Goal: Information Seeking & Learning: Obtain resource

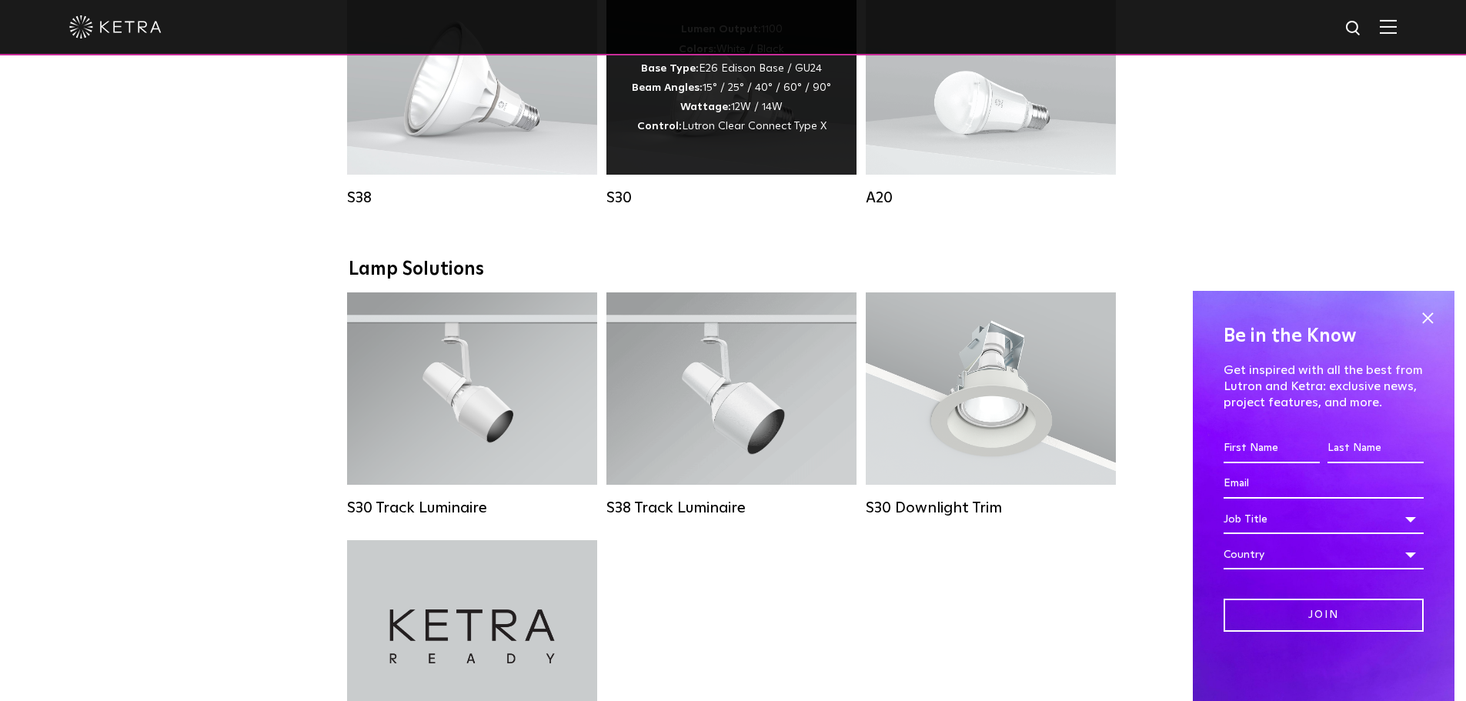
scroll to position [1231, 0]
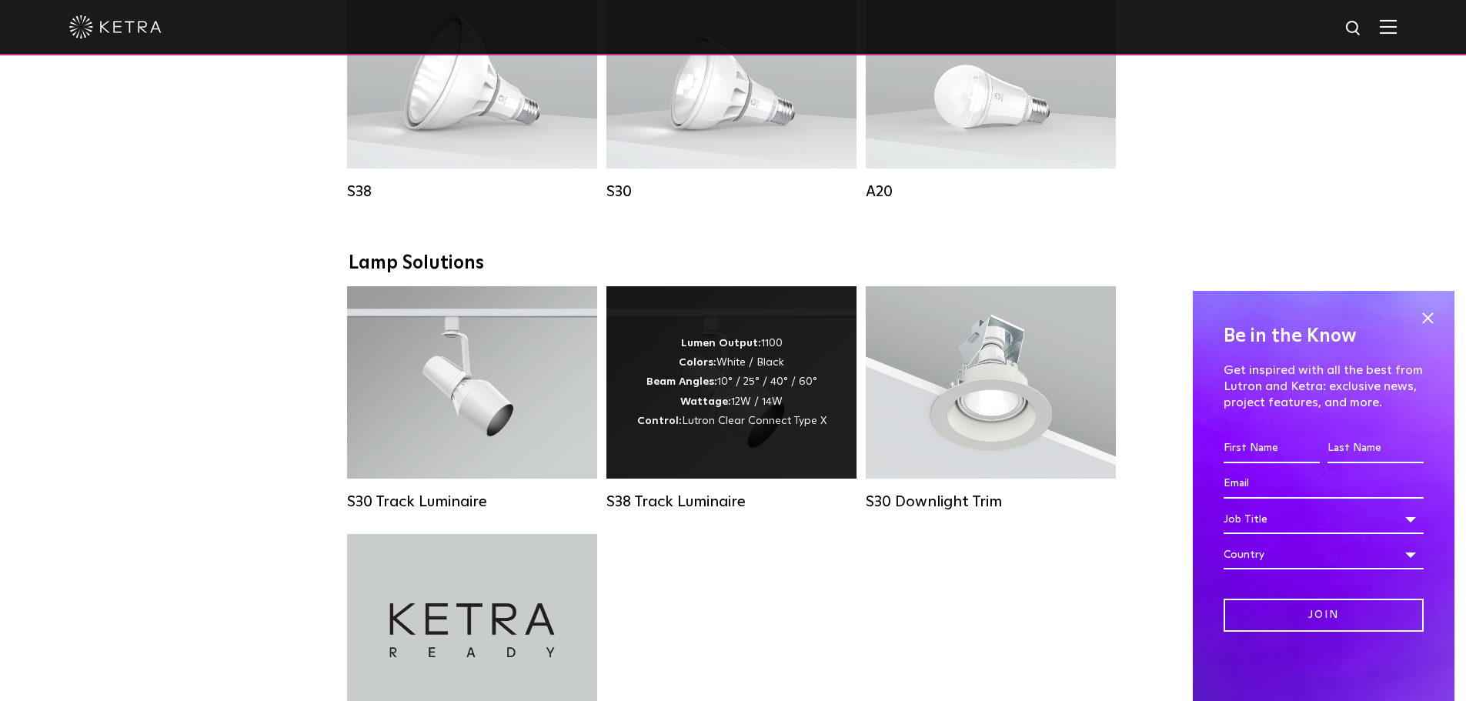
click at [739, 452] on div "Lumen Output: 1100 Colors: White / Black Beam Angles: 10° / 25° / 40° / 60° Wat…" at bounding box center [731, 382] width 250 height 192
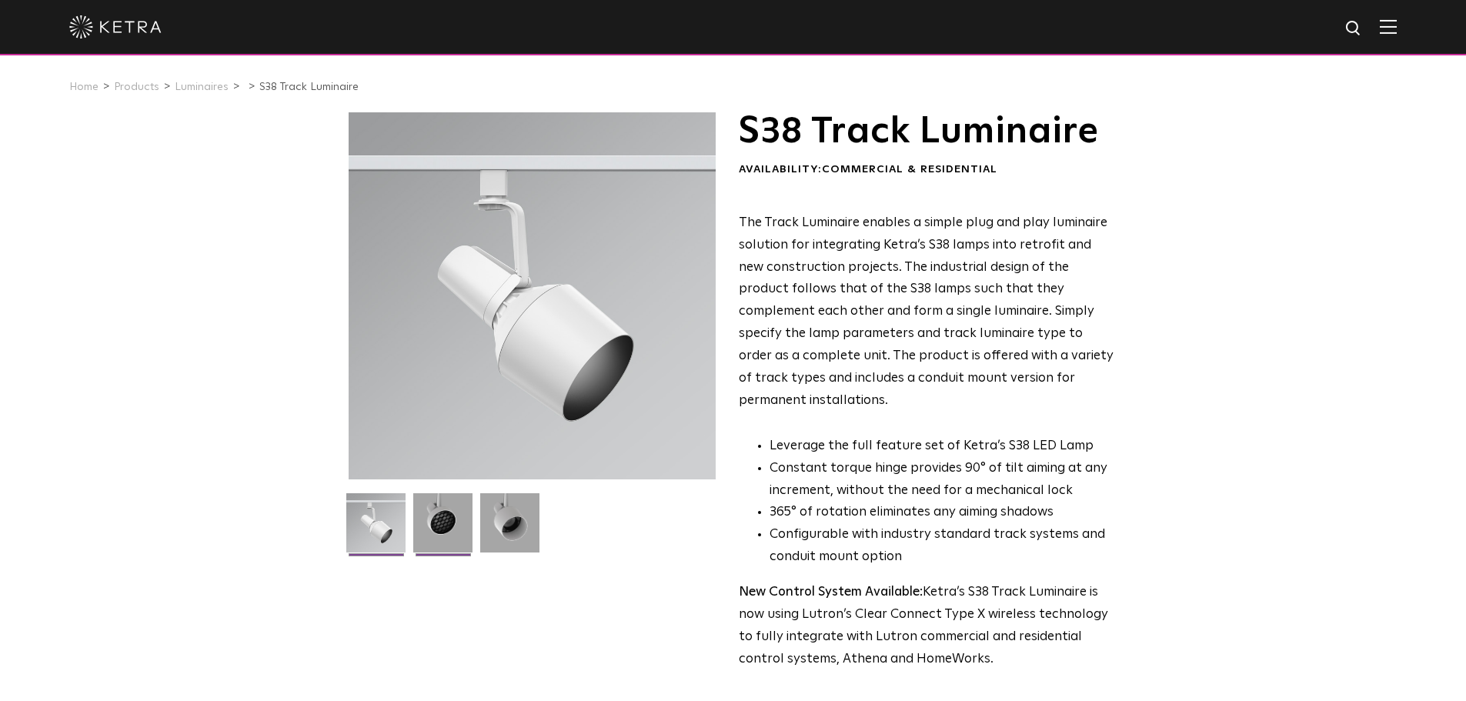
click at [446, 511] on img at bounding box center [442, 528] width 59 height 71
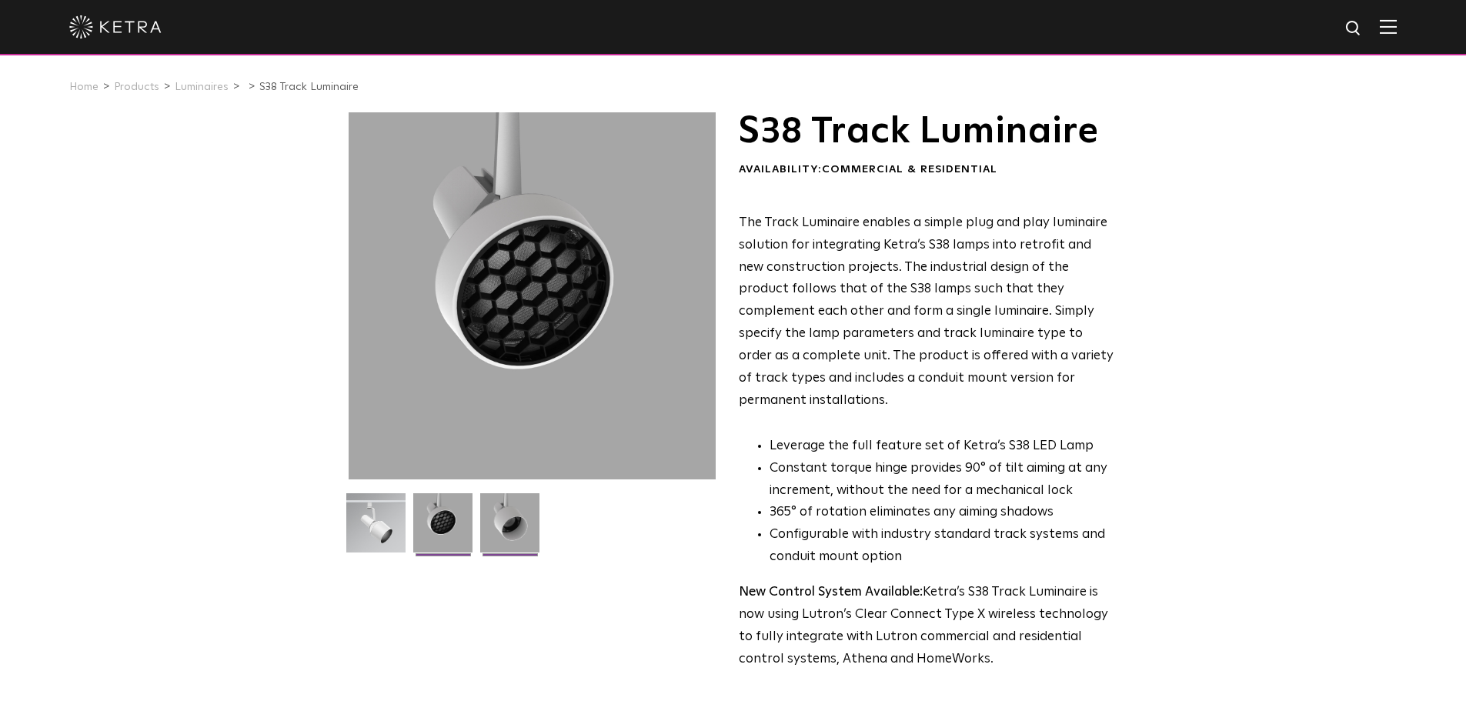
click at [522, 513] on img at bounding box center [509, 528] width 59 height 71
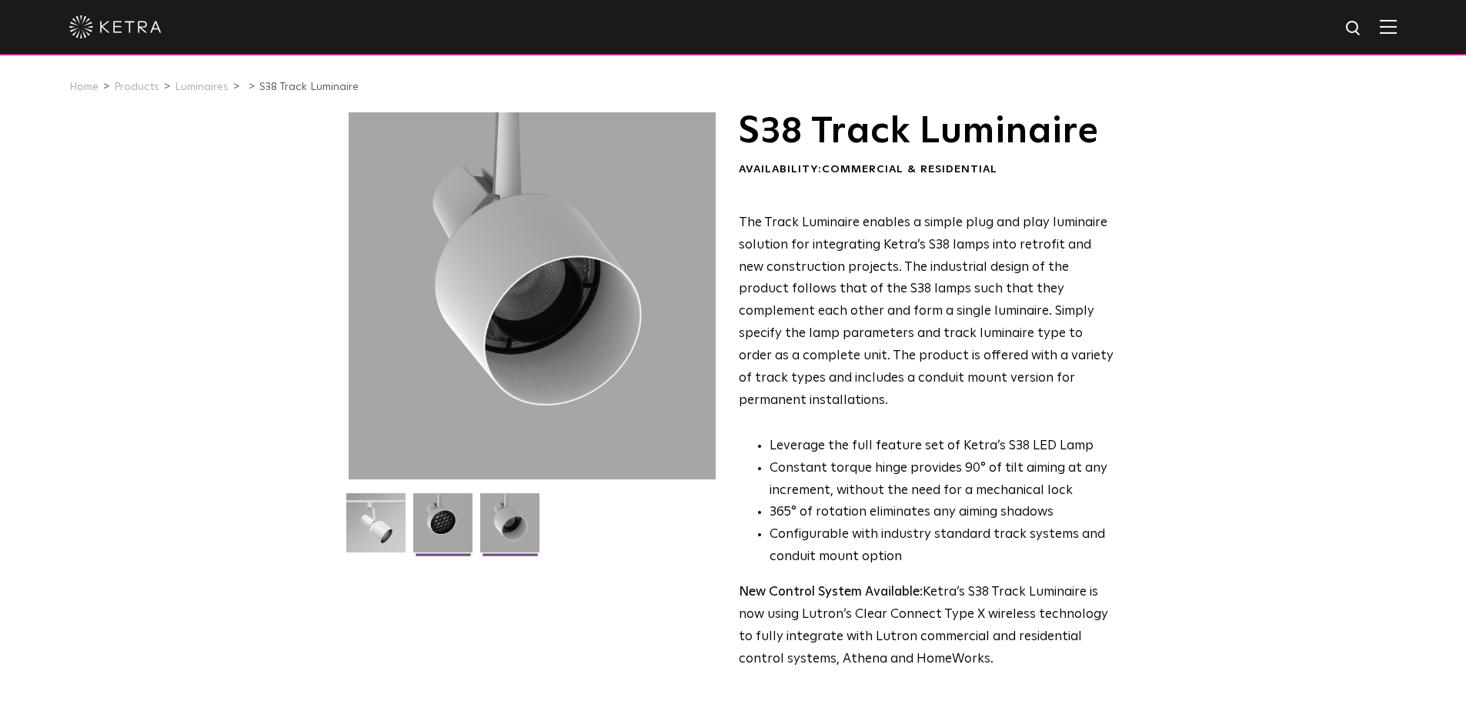
click at [443, 529] on img at bounding box center [442, 528] width 59 height 71
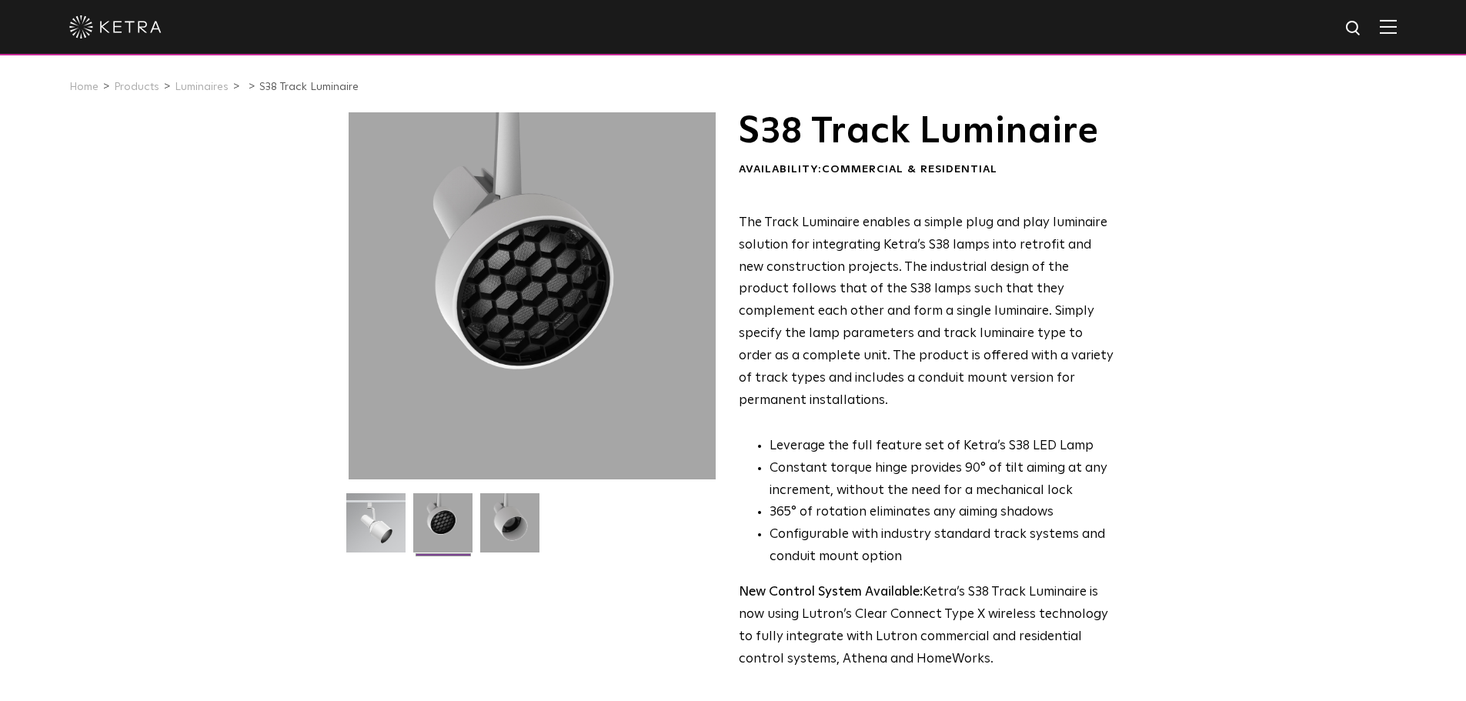
click at [339, 534] on div "S38 Track Luminaire Availability: Commercial & Residential The Track Luminaire …" at bounding box center [733, 475] width 800 height 727
click at [369, 528] on img at bounding box center [375, 528] width 59 height 71
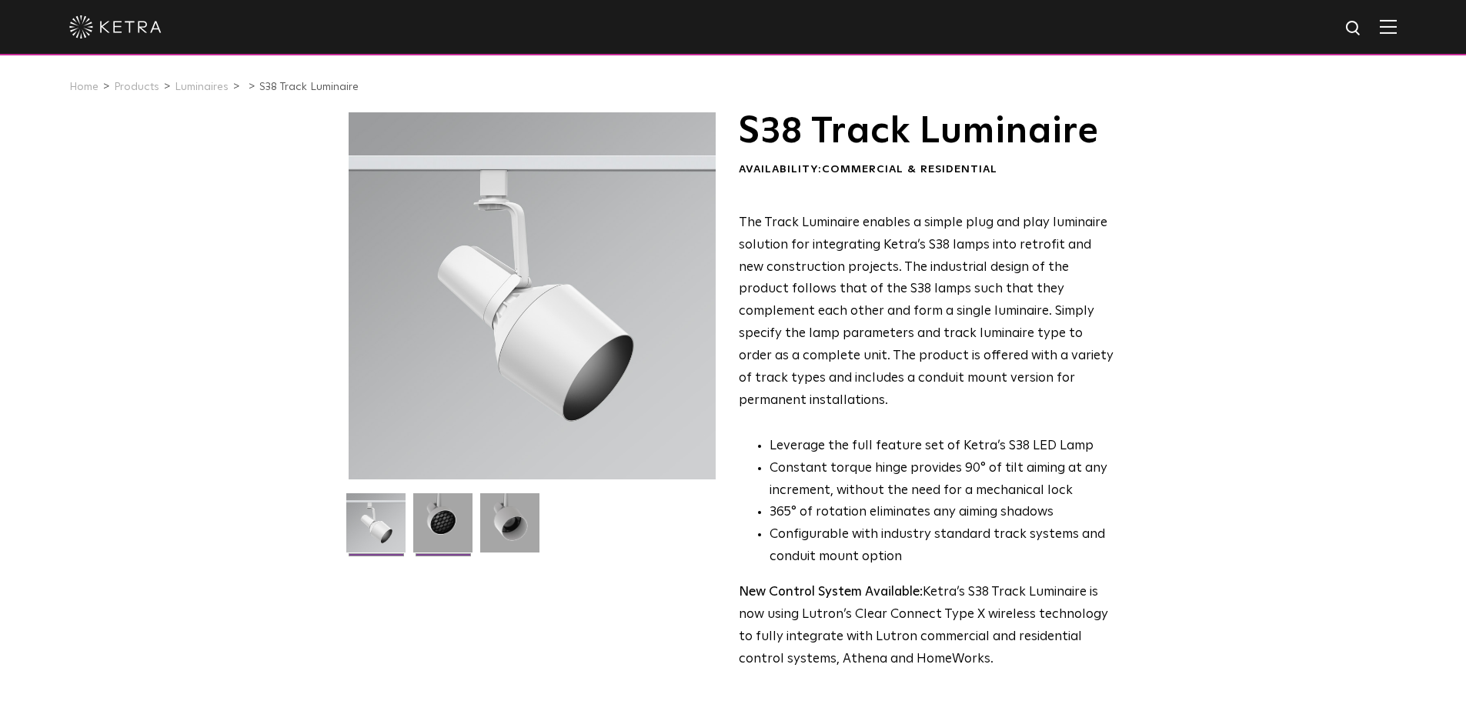
click at [429, 526] on img at bounding box center [442, 528] width 59 height 71
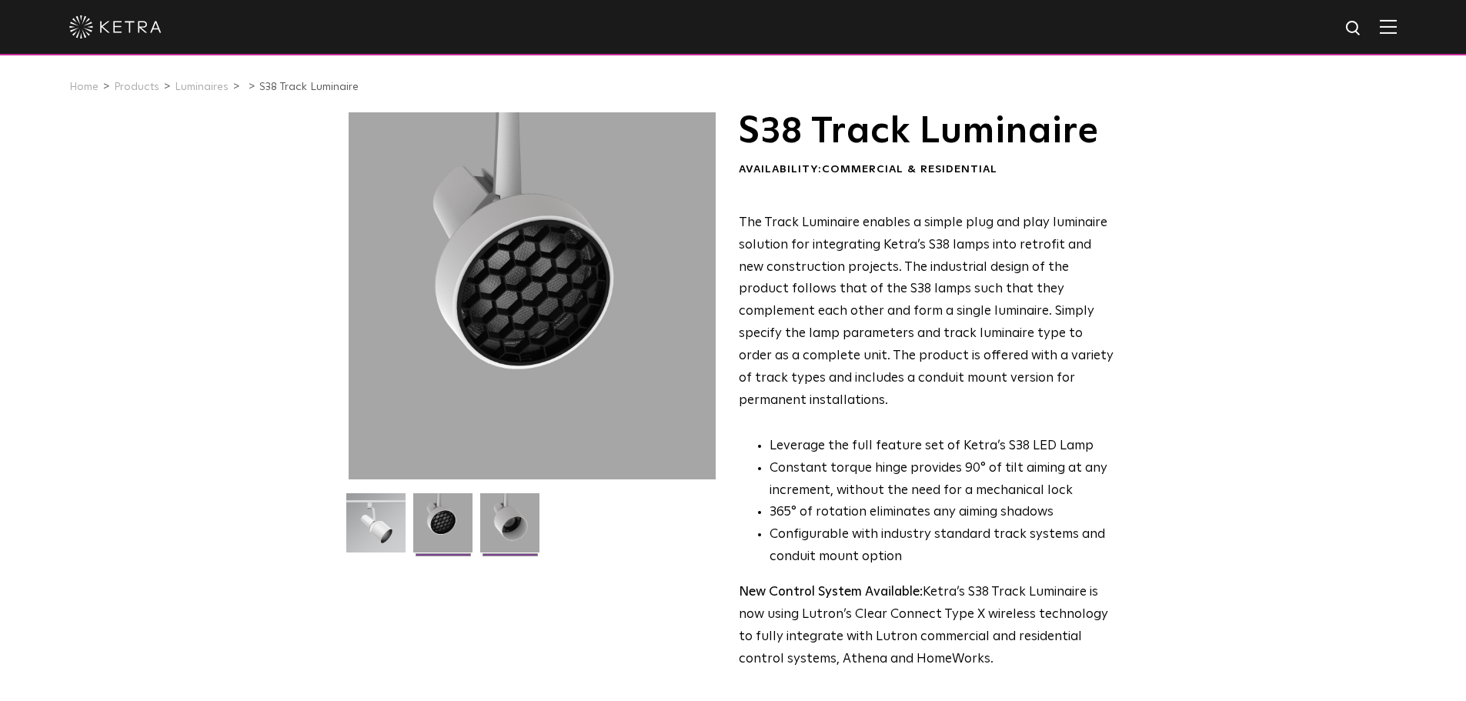
click at [511, 526] on img at bounding box center [509, 528] width 59 height 71
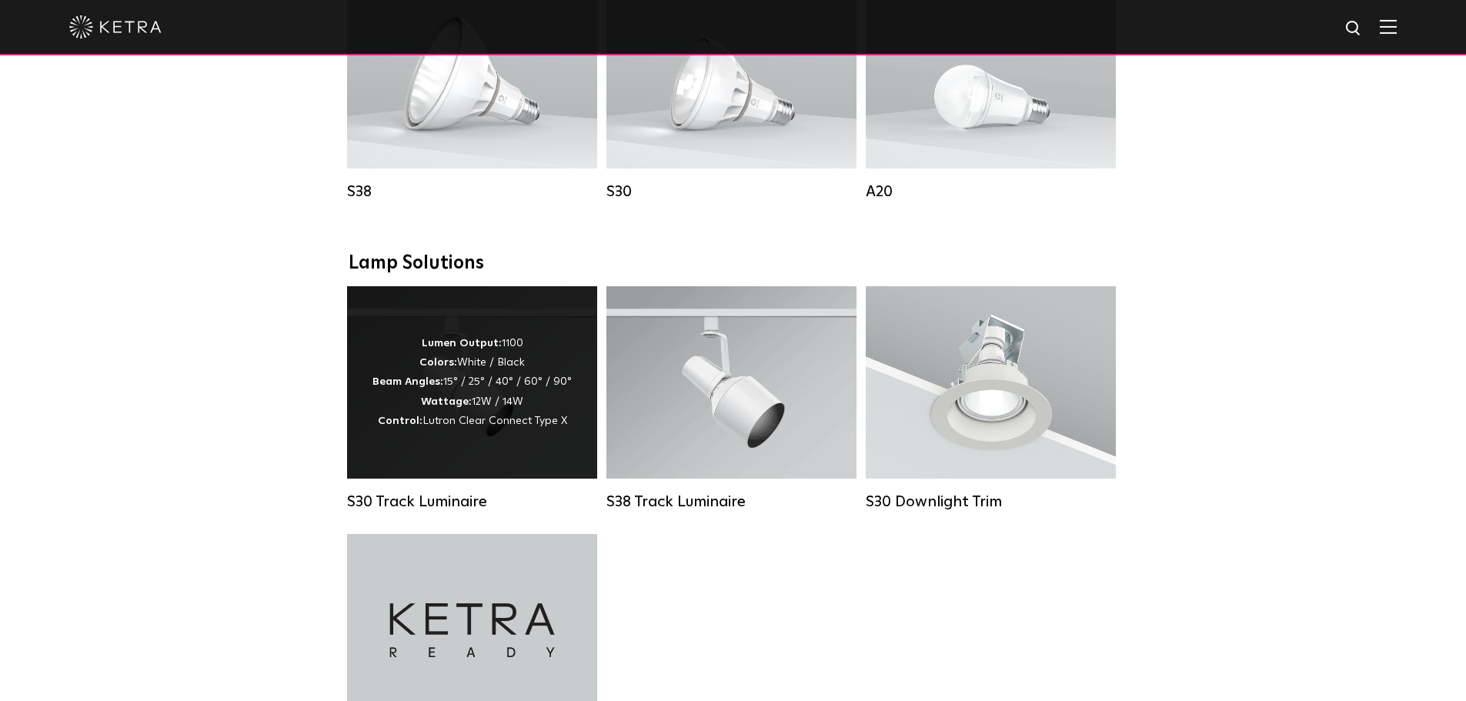
click at [508, 431] on div "Lumen Output: 1100 Colors: White / Black Beam Angles: 15° / 25° / 40° / 60° / 9…" at bounding box center [471, 382] width 199 height 97
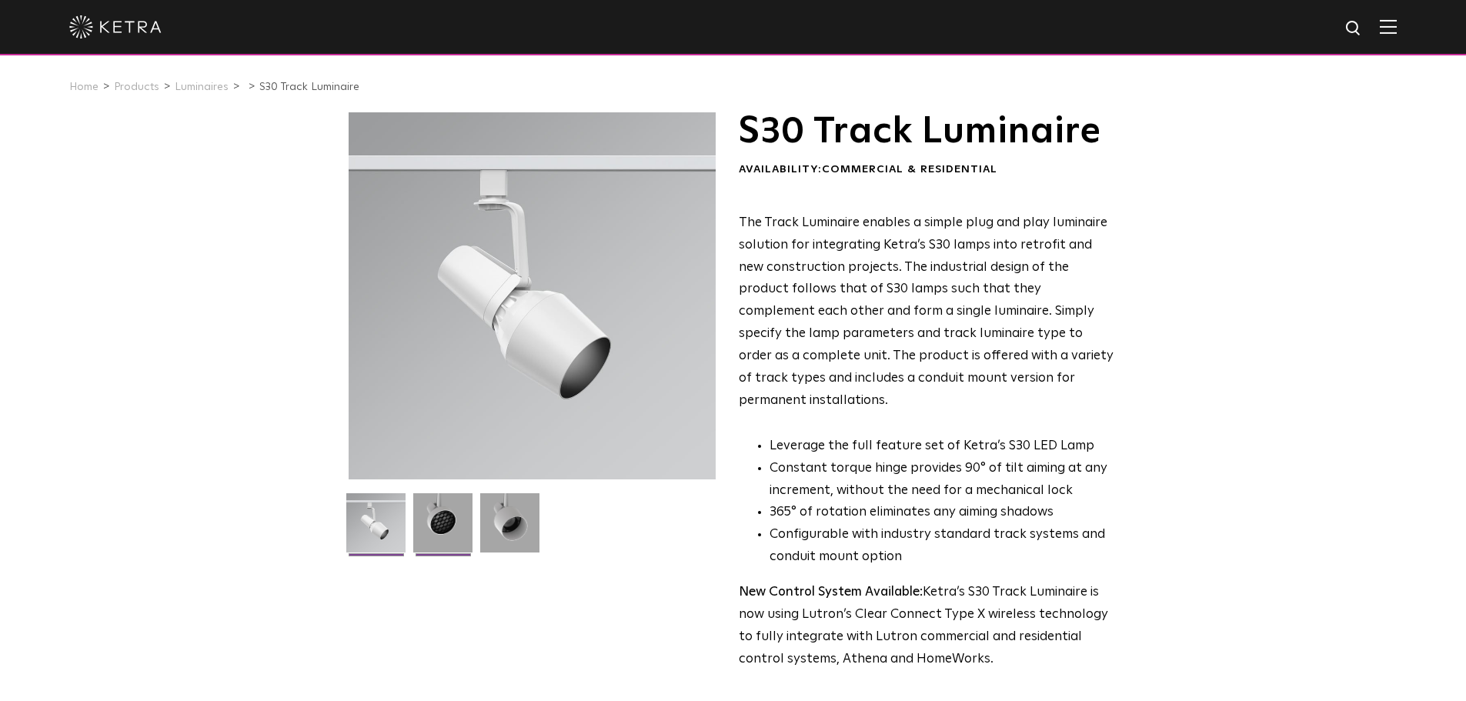
click at [428, 530] on img at bounding box center [442, 528] width 59 height 71
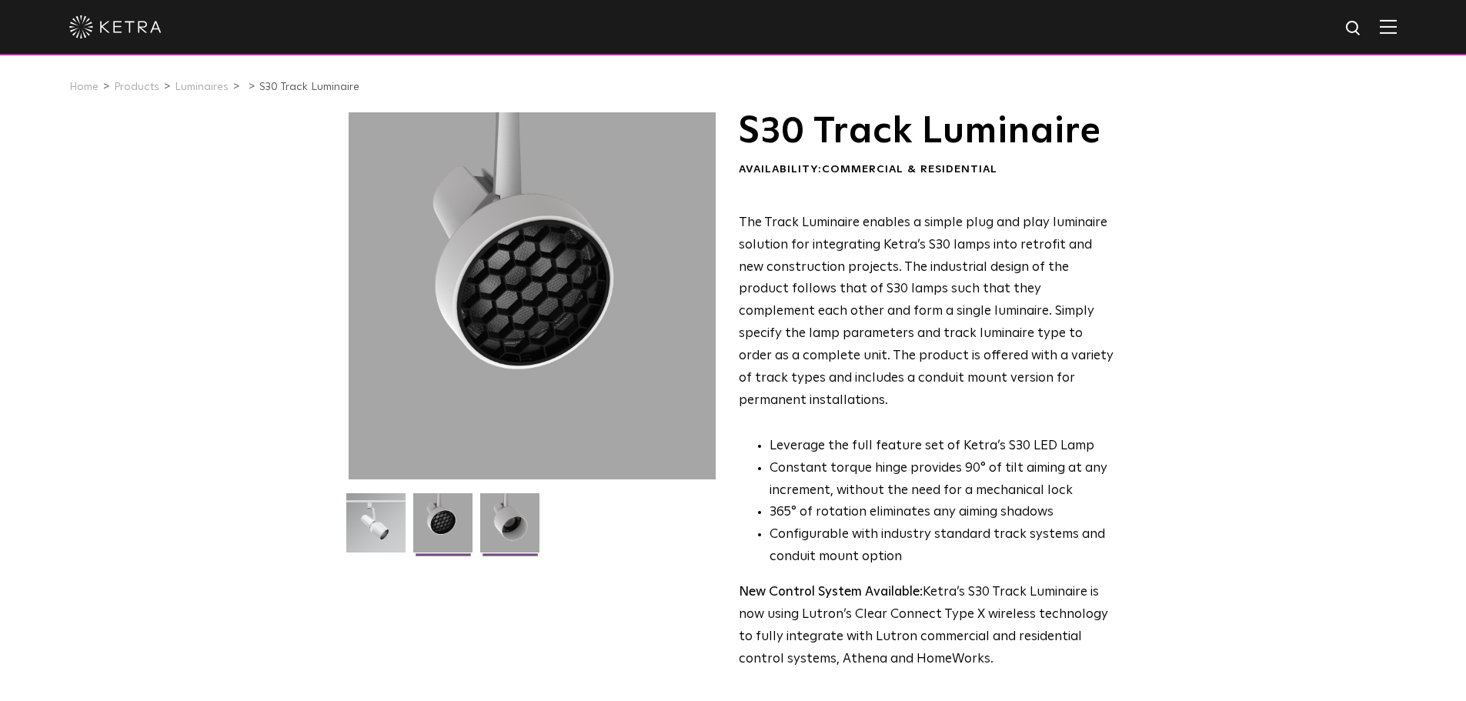
click at [522, 521] on img at bounding box center [509, 528] width 59 height 71
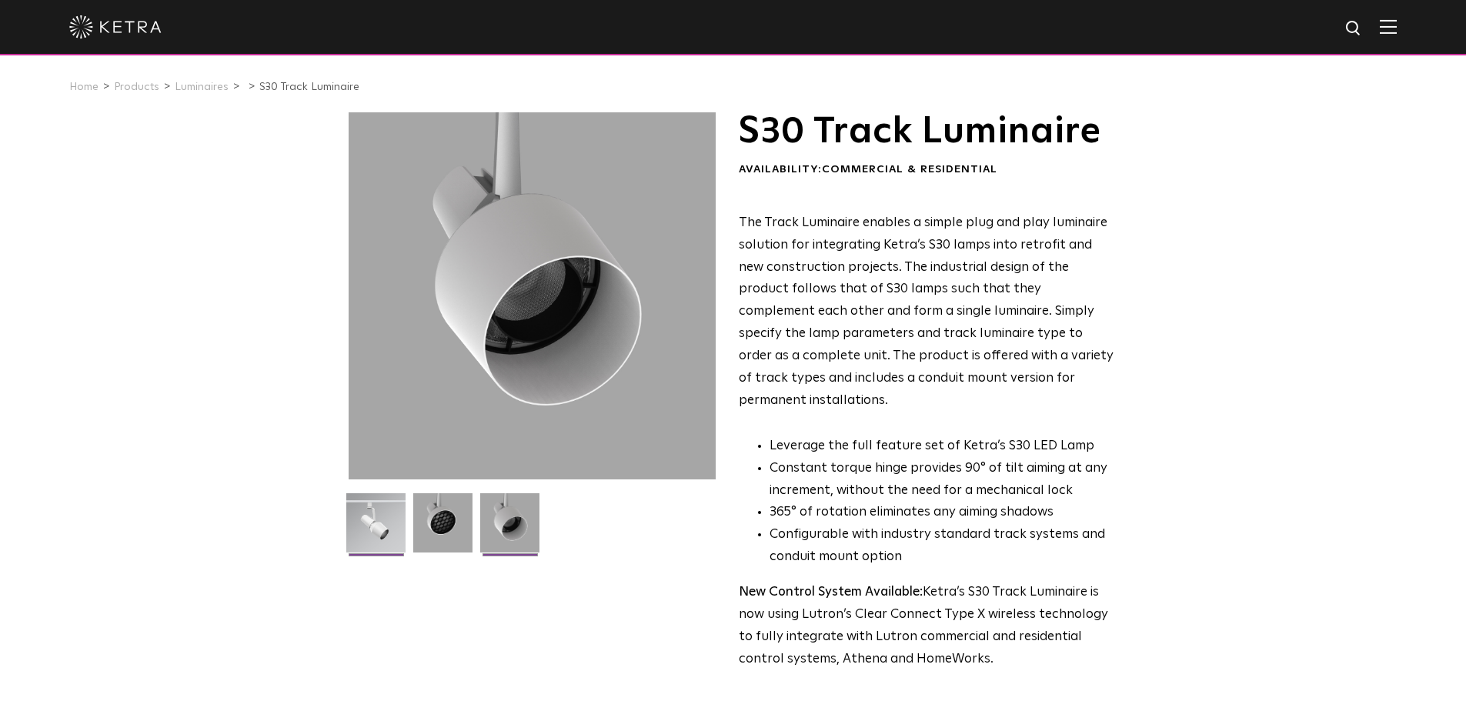
click at [366, 532] on img at bounding box center [375, 528] width 59 height 71
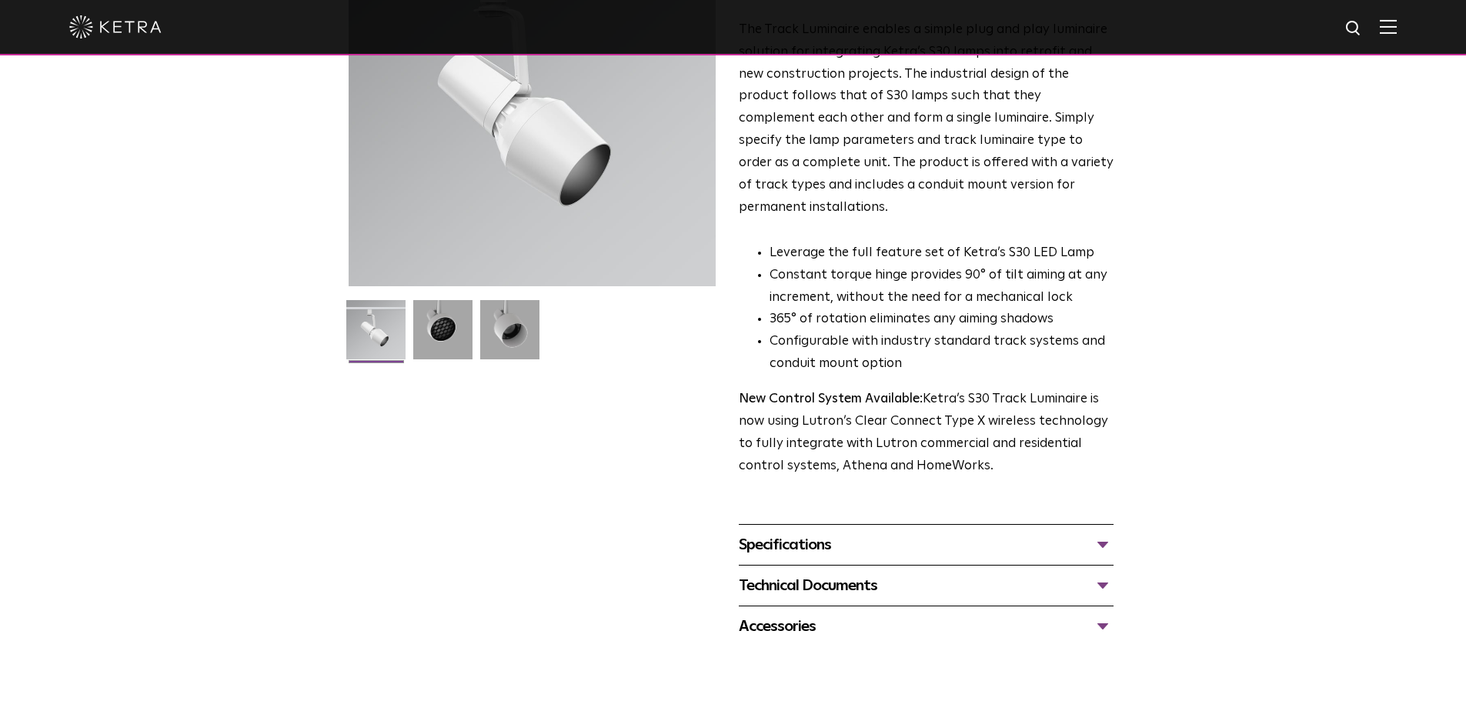
scroll to position [308, 0]
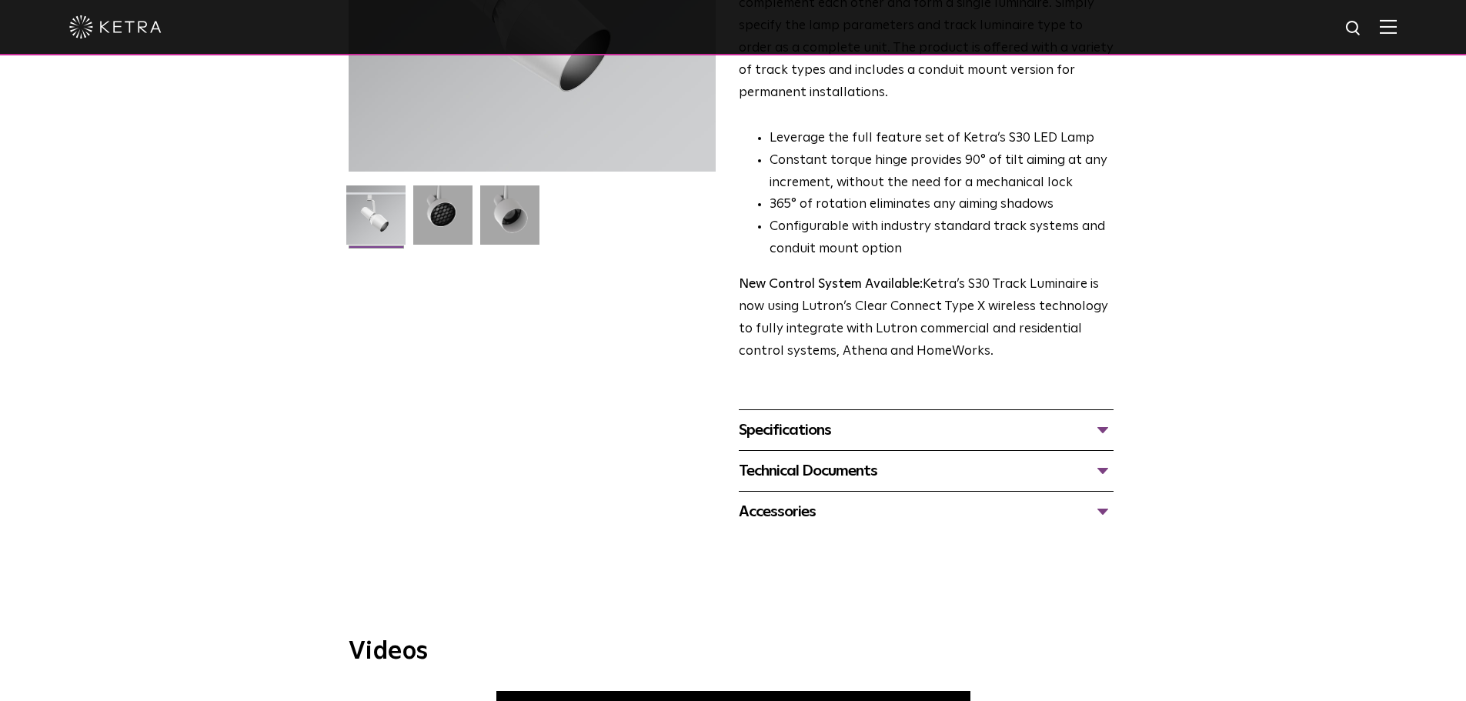
click at [853, 418] on div "Specifications" at bounding box center [926, 430] width 375 height 25
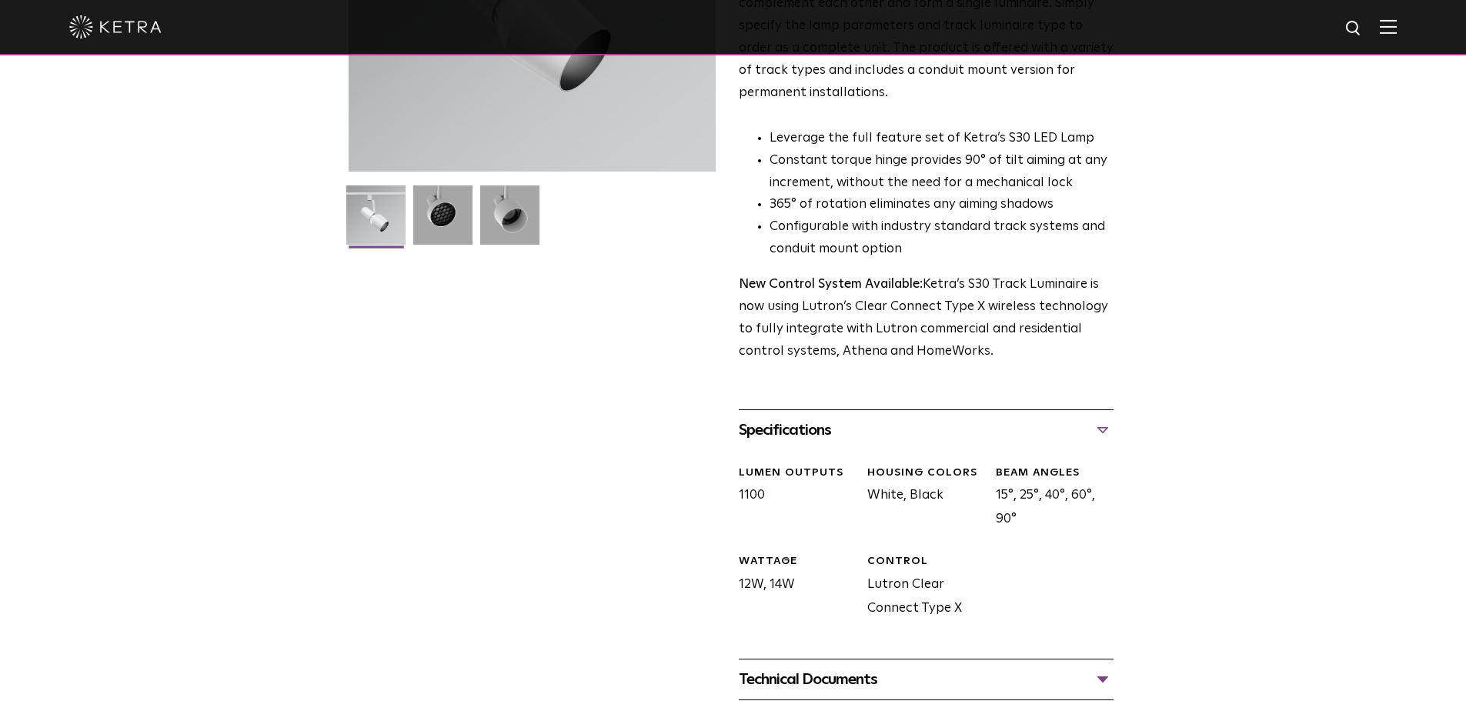
click at [963, 667] on div "Technical Documents" at bounding box center [926, 679] width 375 height 25
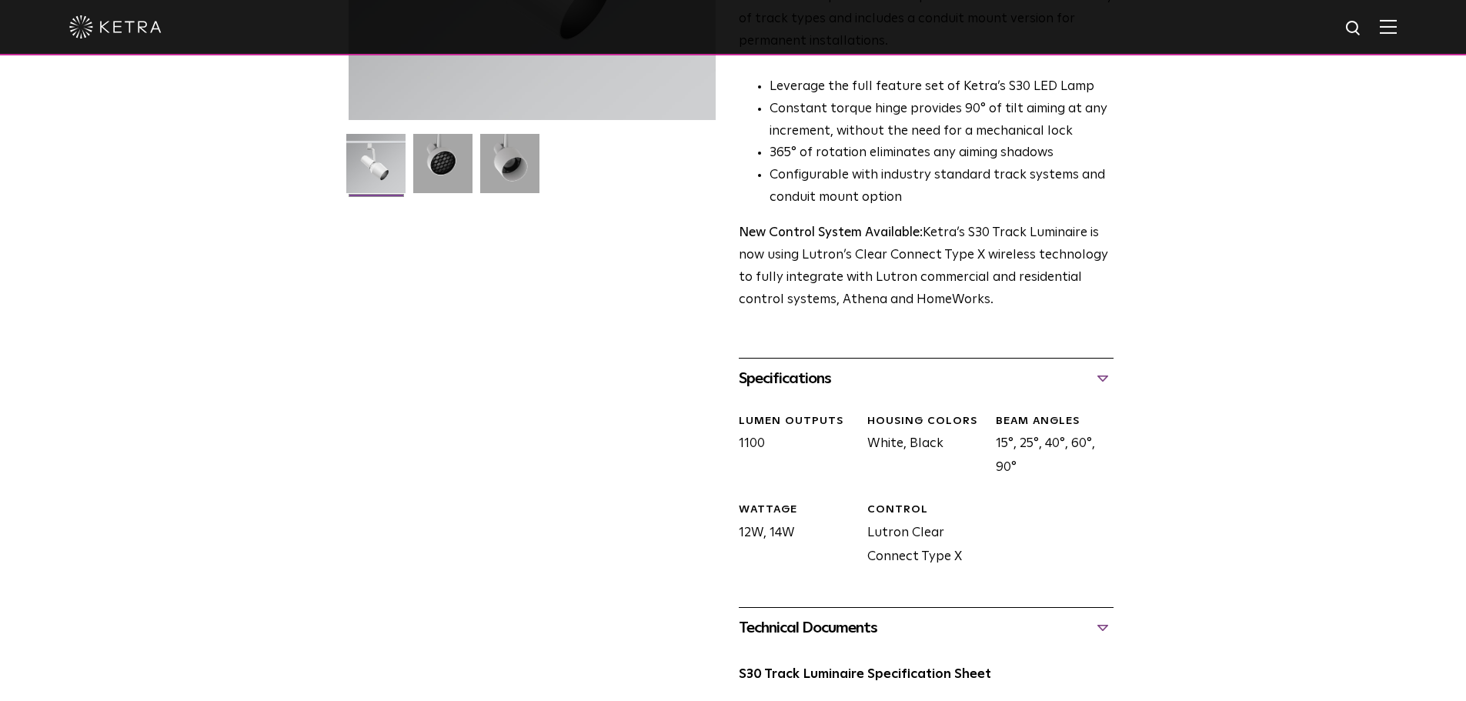
scroll to position [462, 0]
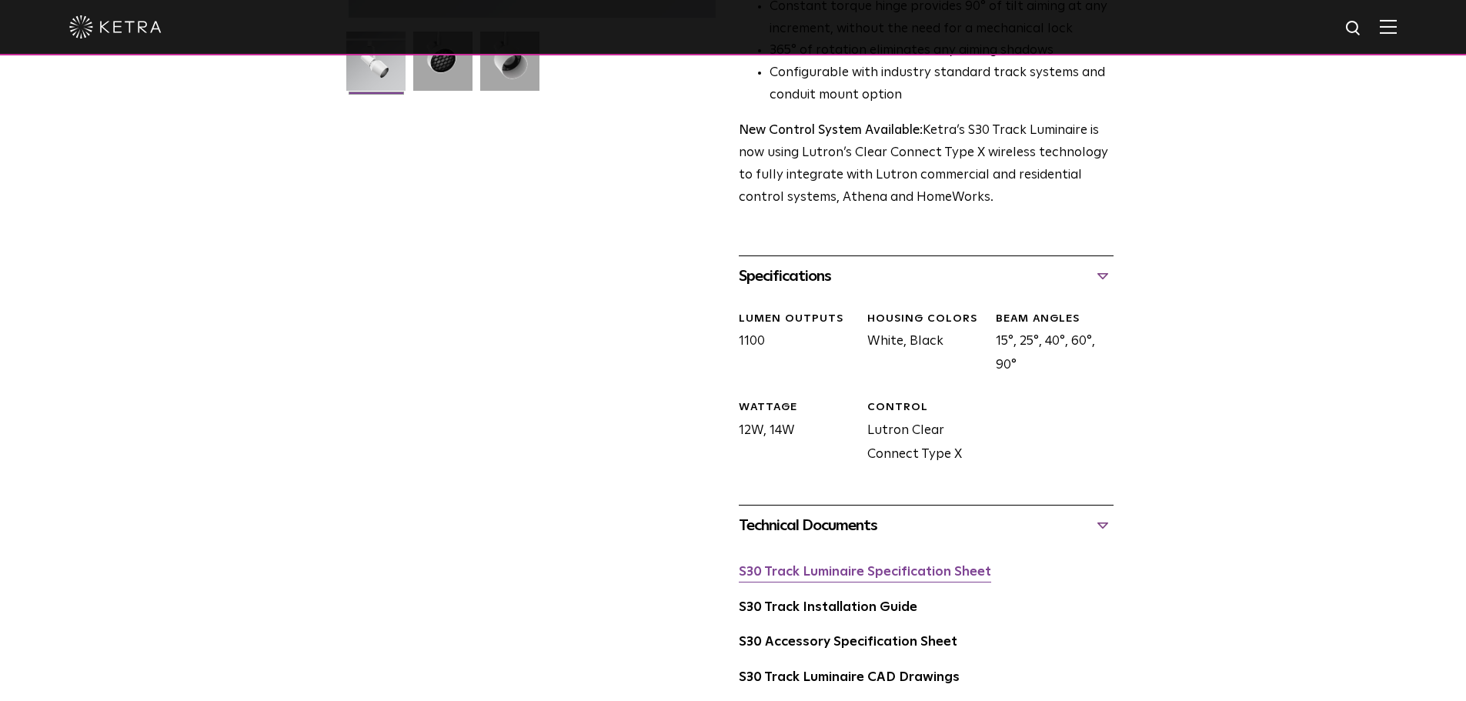
click at [884, 566] on link "S30 Track Luminaire Specification Sheet" at bounding box center [865, 572] width 252 height 13
click at [902, 601] on link "S30 Track Installation Guide" at bounding box center [828, 607] width 179 height 13
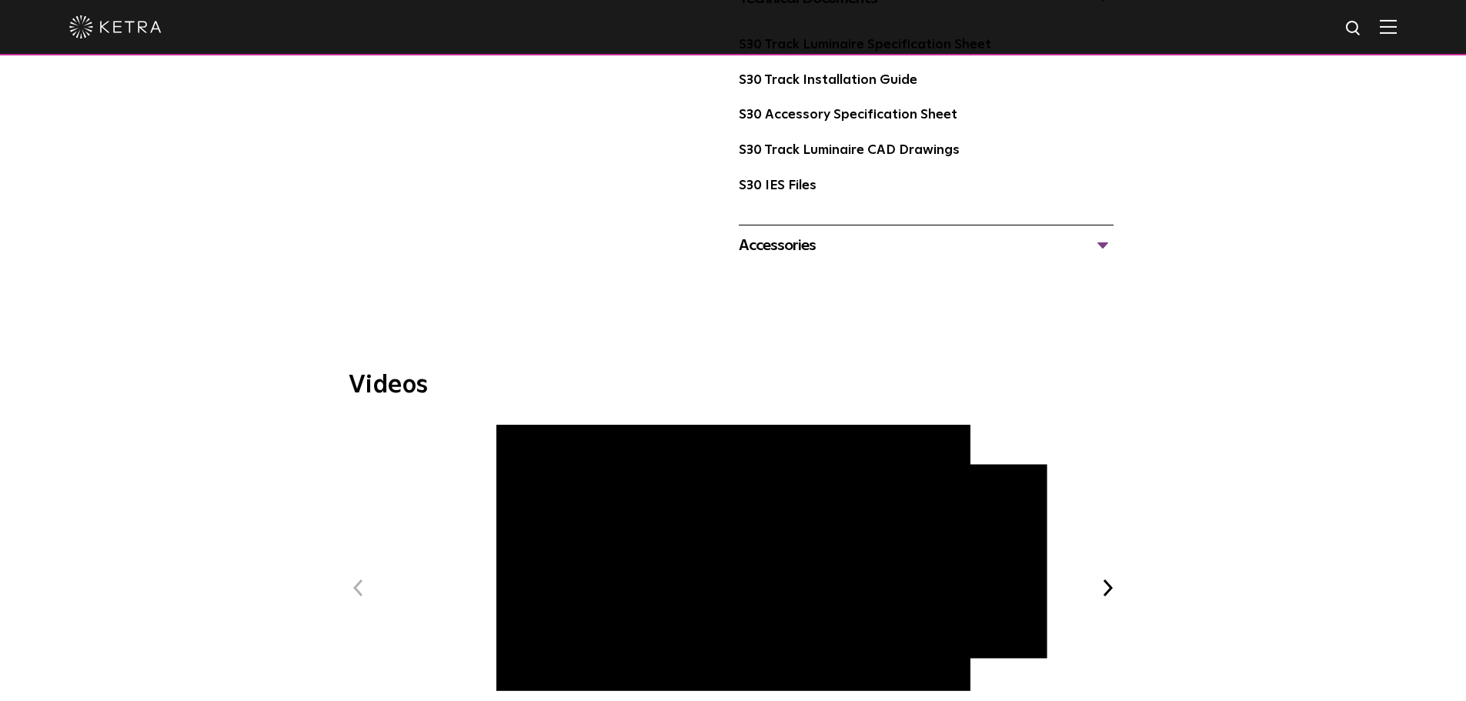
scroll to position [769, 0]
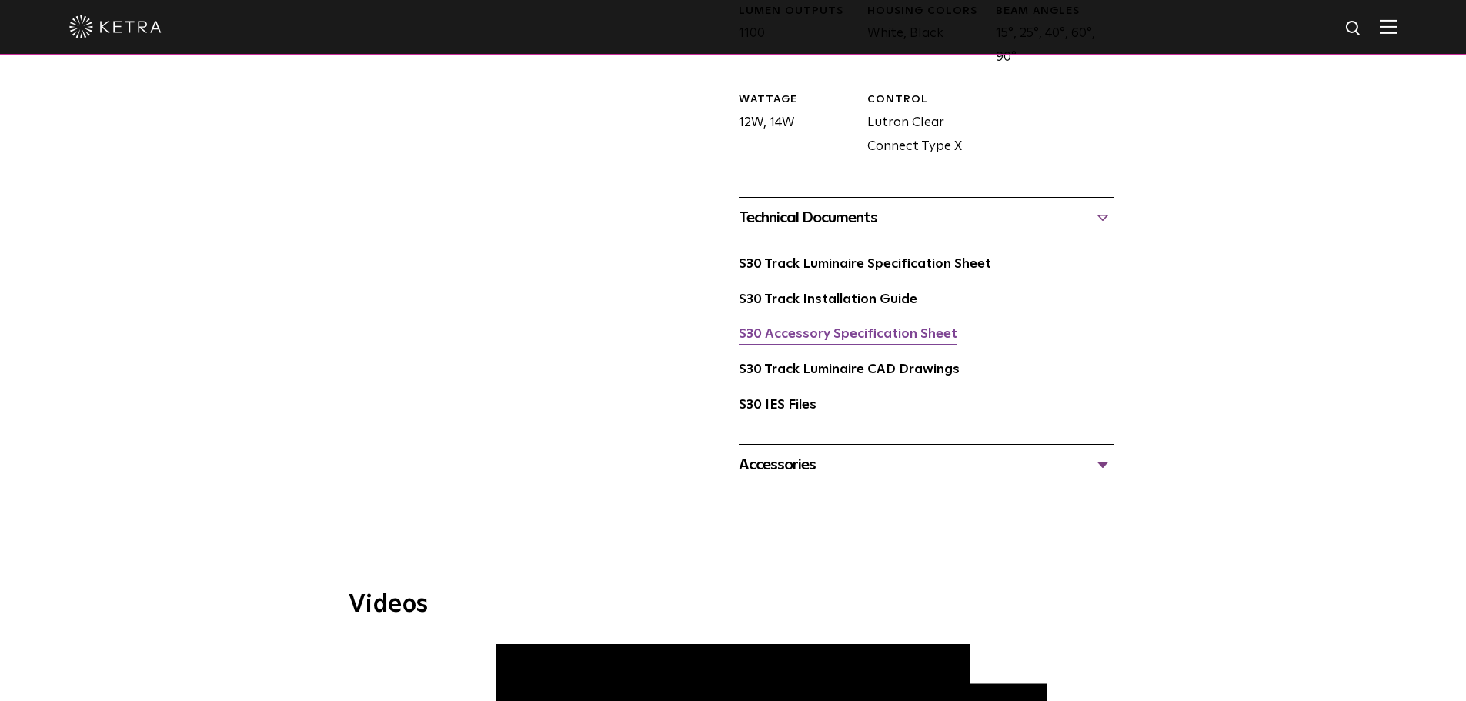
click at [853, 328] on link "S30 Accessory Specification Sheet" at bounding box center [848, 334] width 219 height 13
click at [886, 258] on link "S30 Track Luminaire Specification Sheet" at bounding box center [865, 264] width 252 height 13
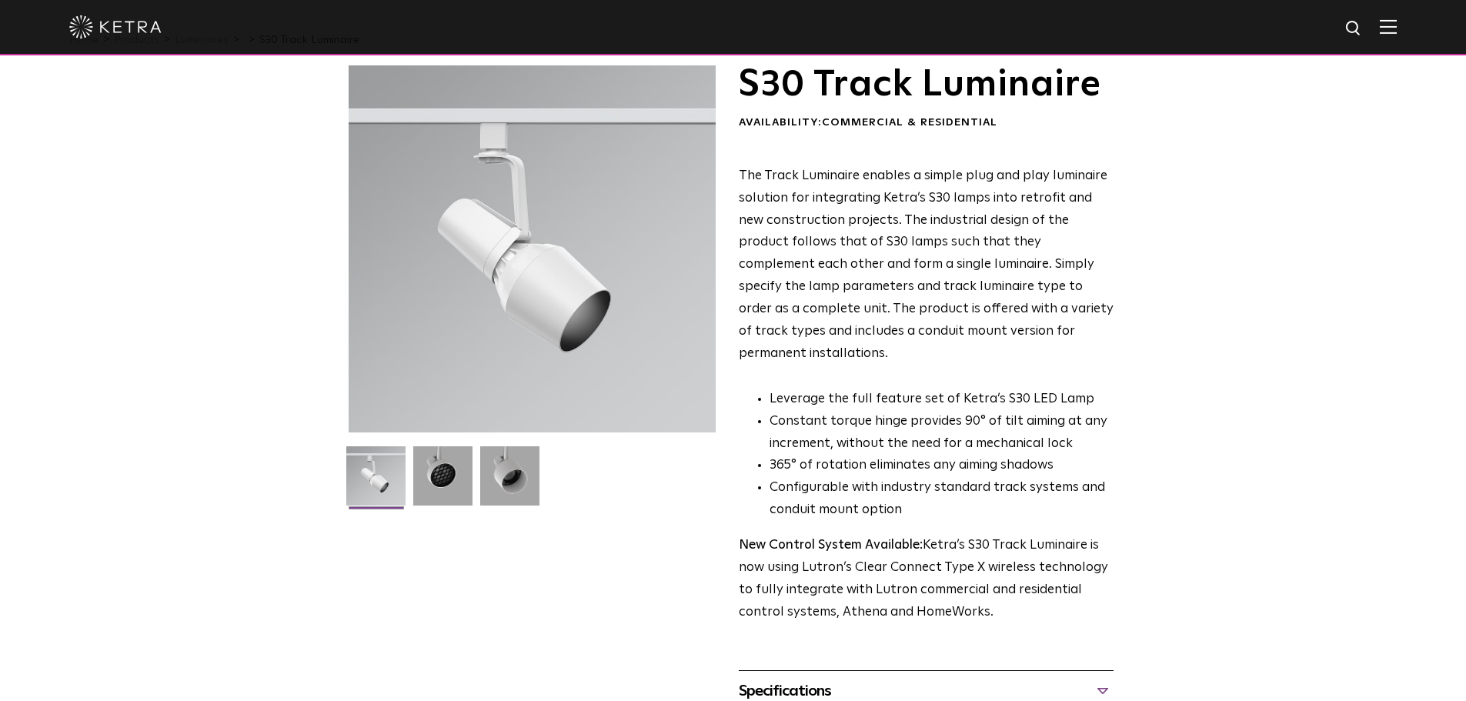
scroll to position [0, 0]
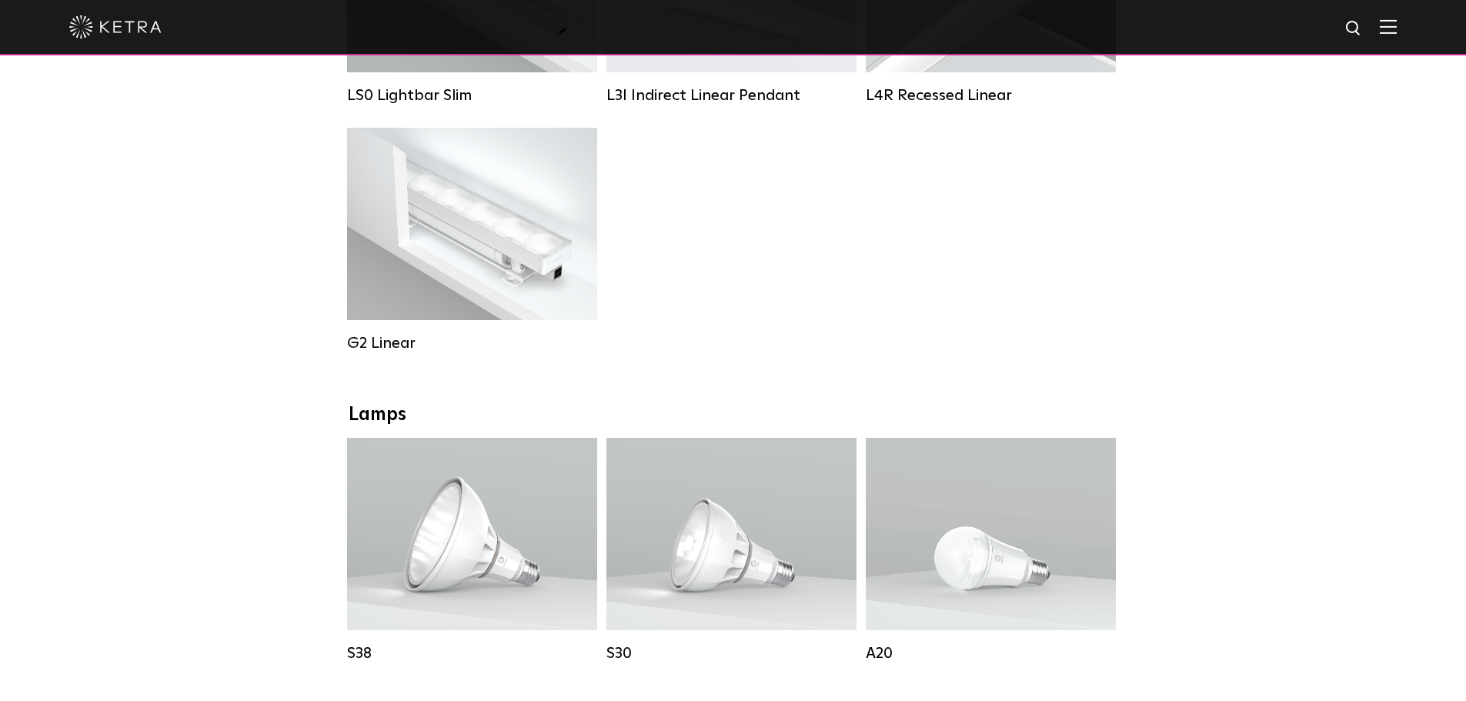
scroll to position [462, 0]
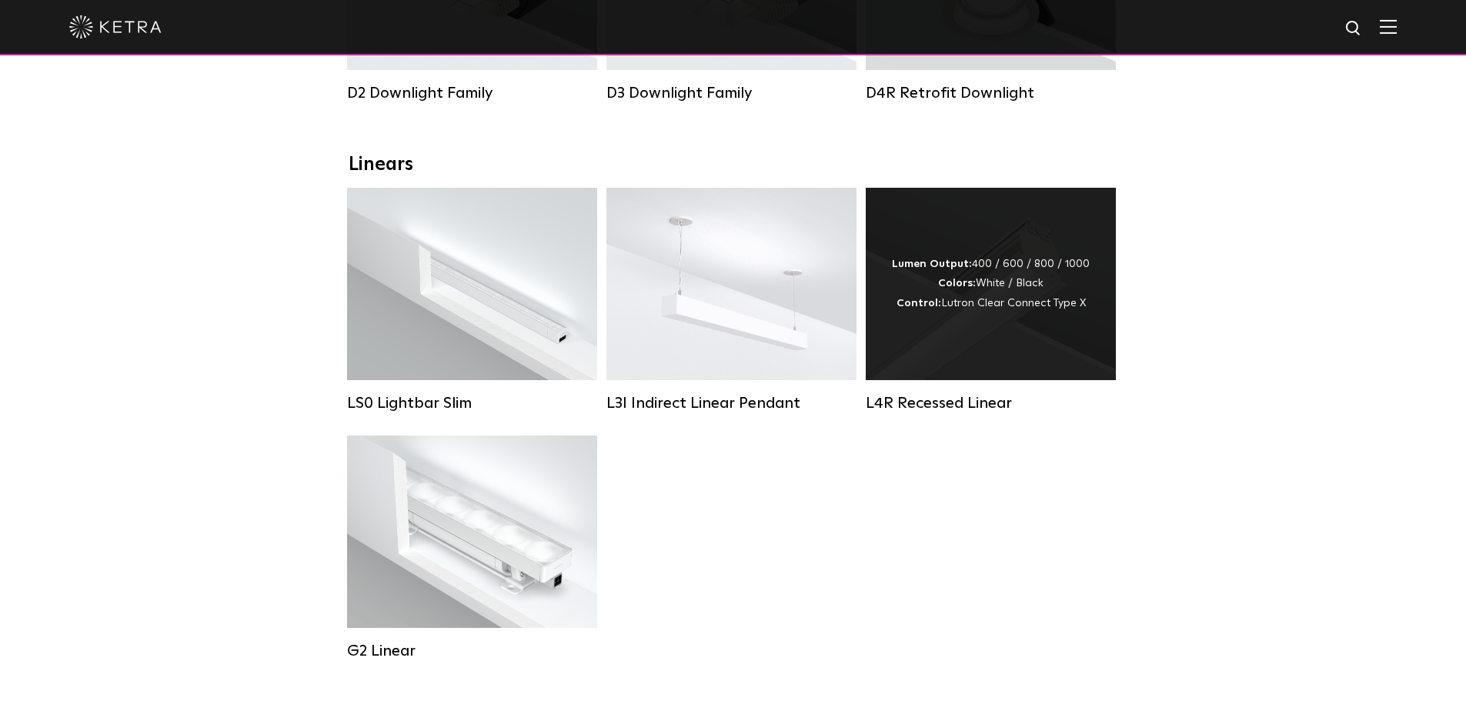
click at [1103, 326] on div "Lumen Output: 400 / 600 / 800 / 1000 Colors: White / Black Control: Lutron Clea…" at bounding box center [991, 284] width 250 height 192
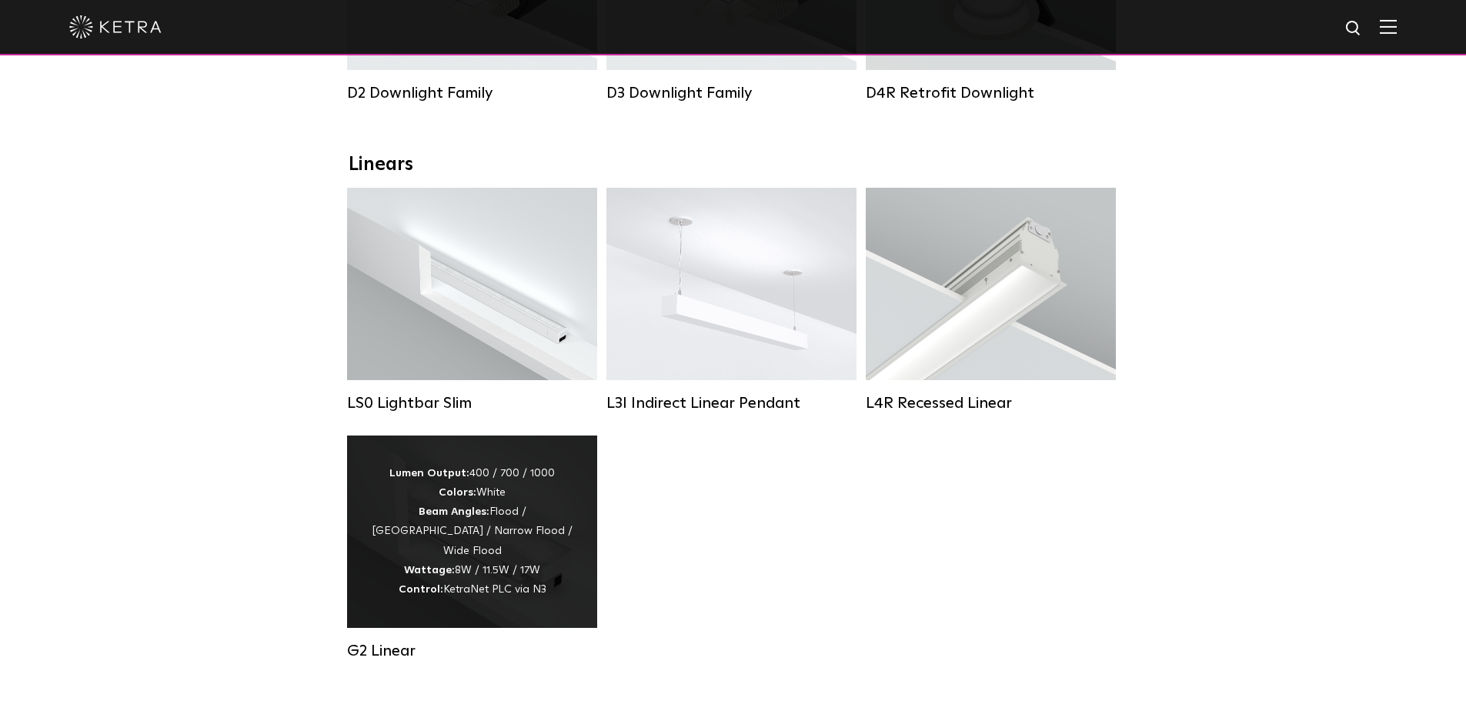
click at [548, 603] on div "Lumen Output: 400 / 700 / 1000 Colors: White Beam Angles: Flood / Graze / Narro…" at bounding box center [472, 532] width 250 height 192
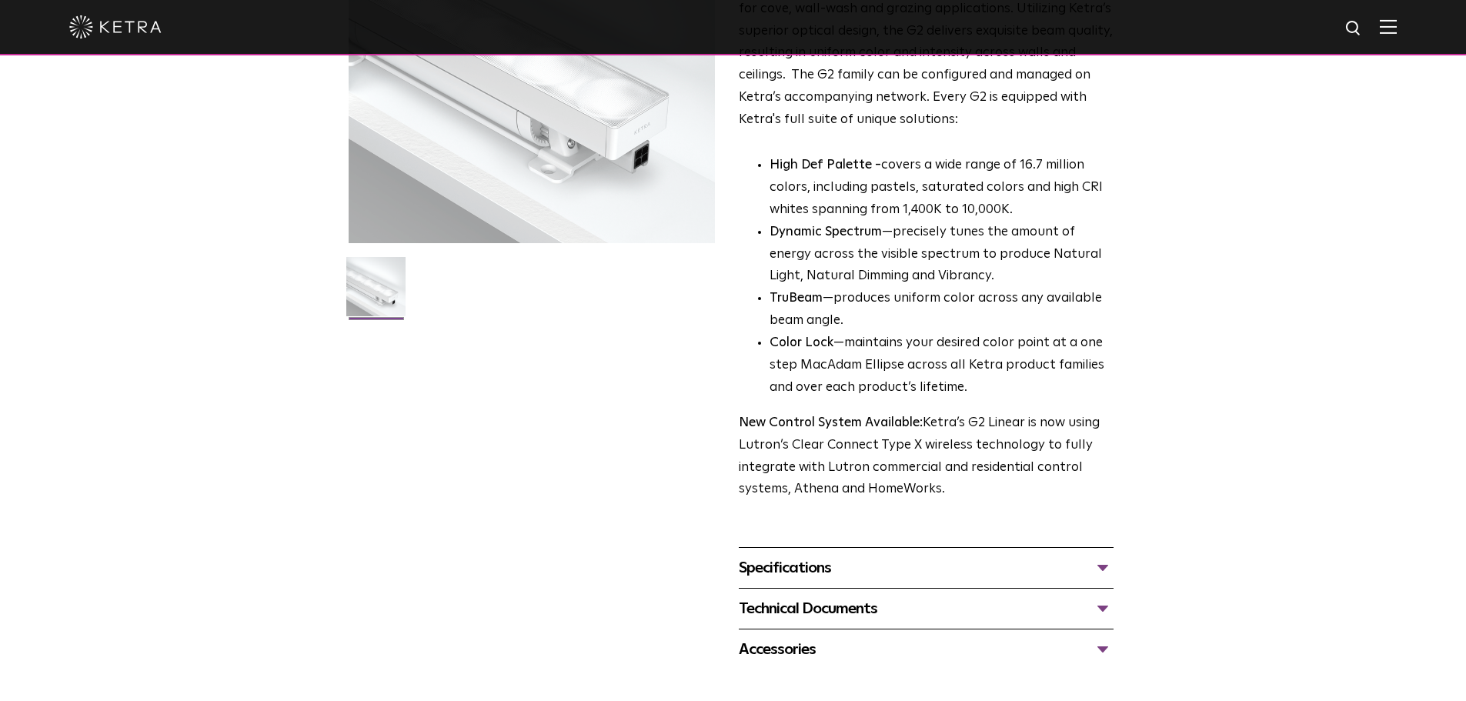
scroll to position [308, 0]
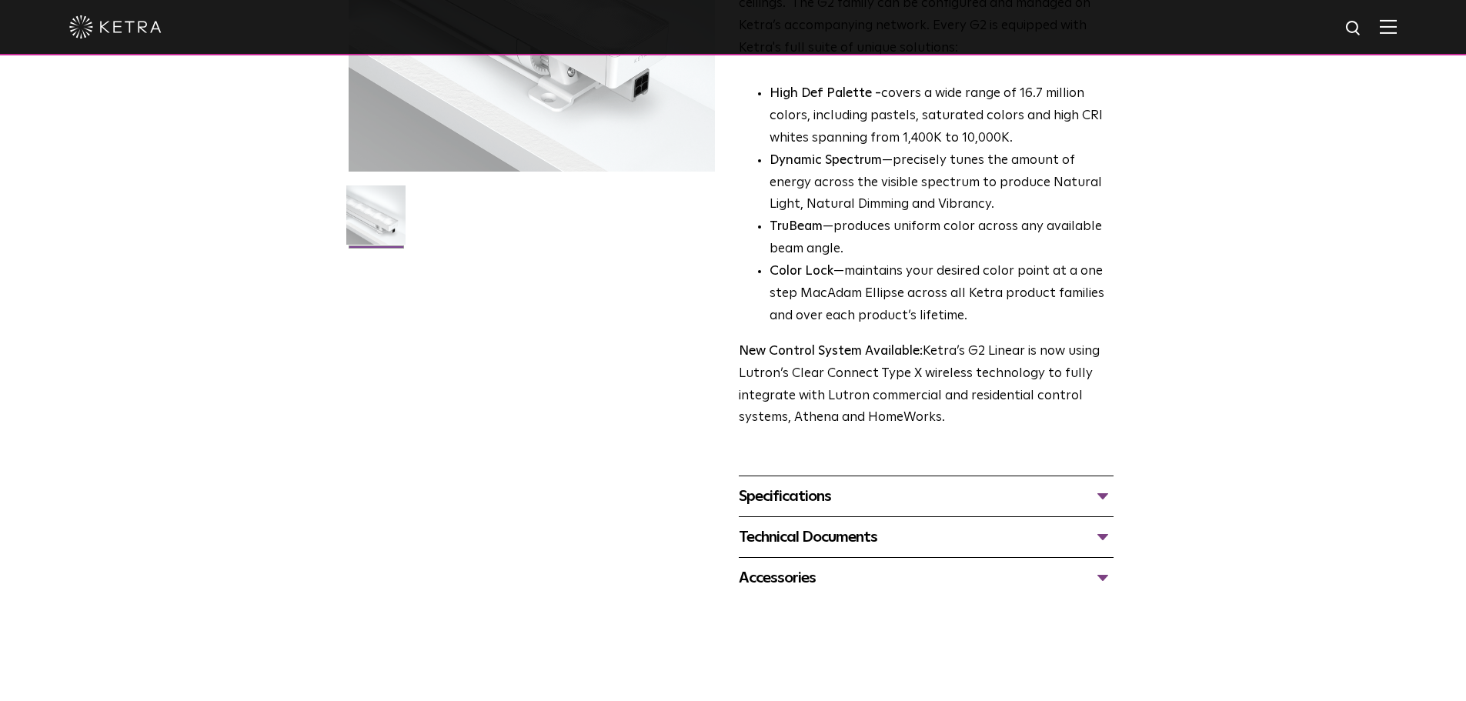
click at [893, 492] on div "Specifications" at bounding box center [926, 496] width 375 height 25
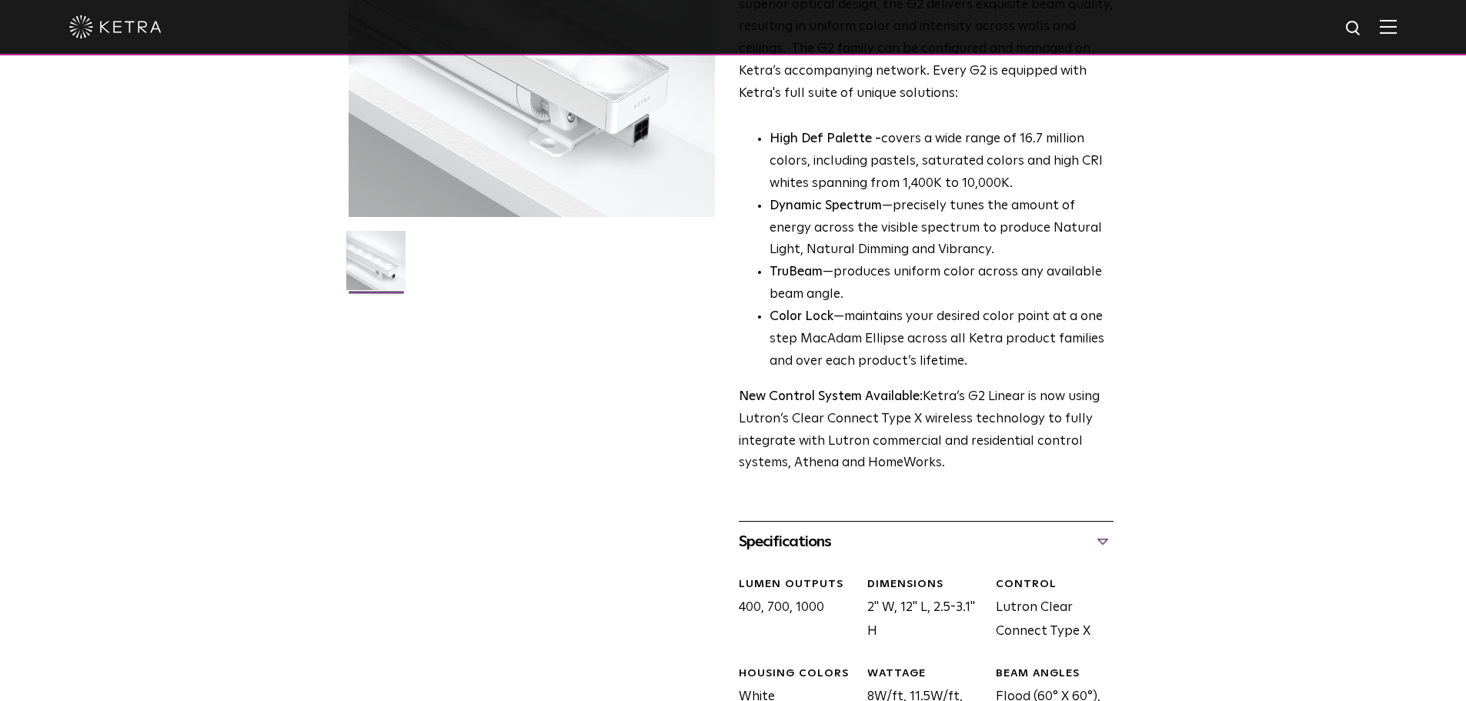
scroll to position [0, 0]
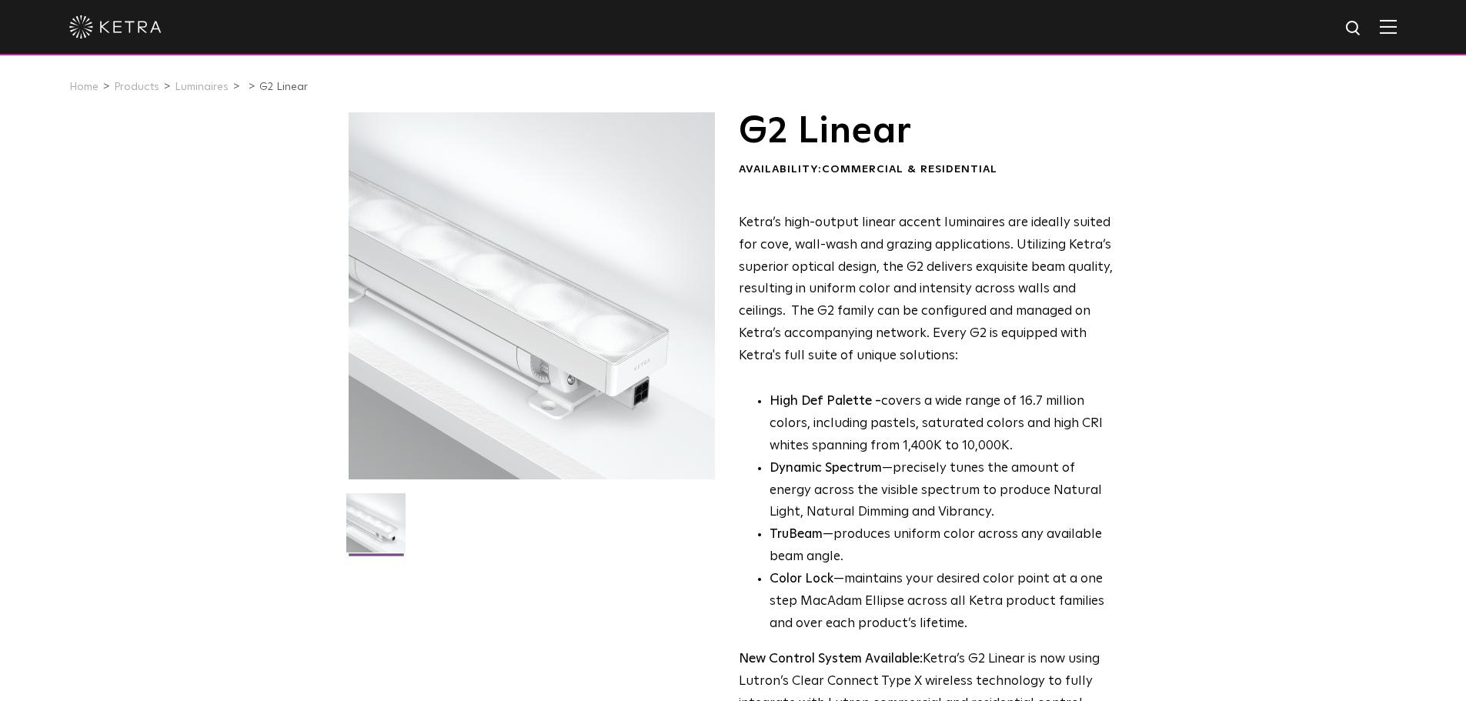
click at [577, 378] on div at bounding box center [532, 295] width 367 height 367
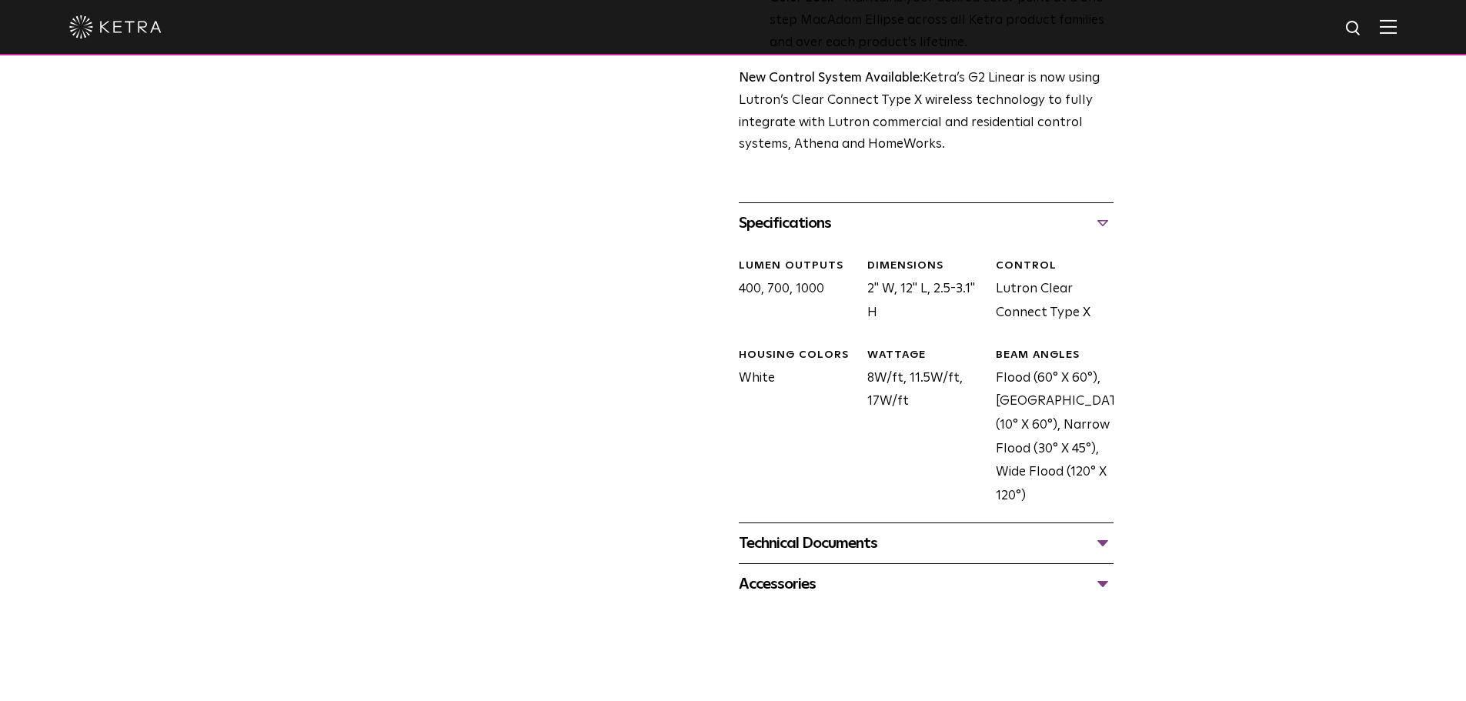
scroll to position [616, 0]
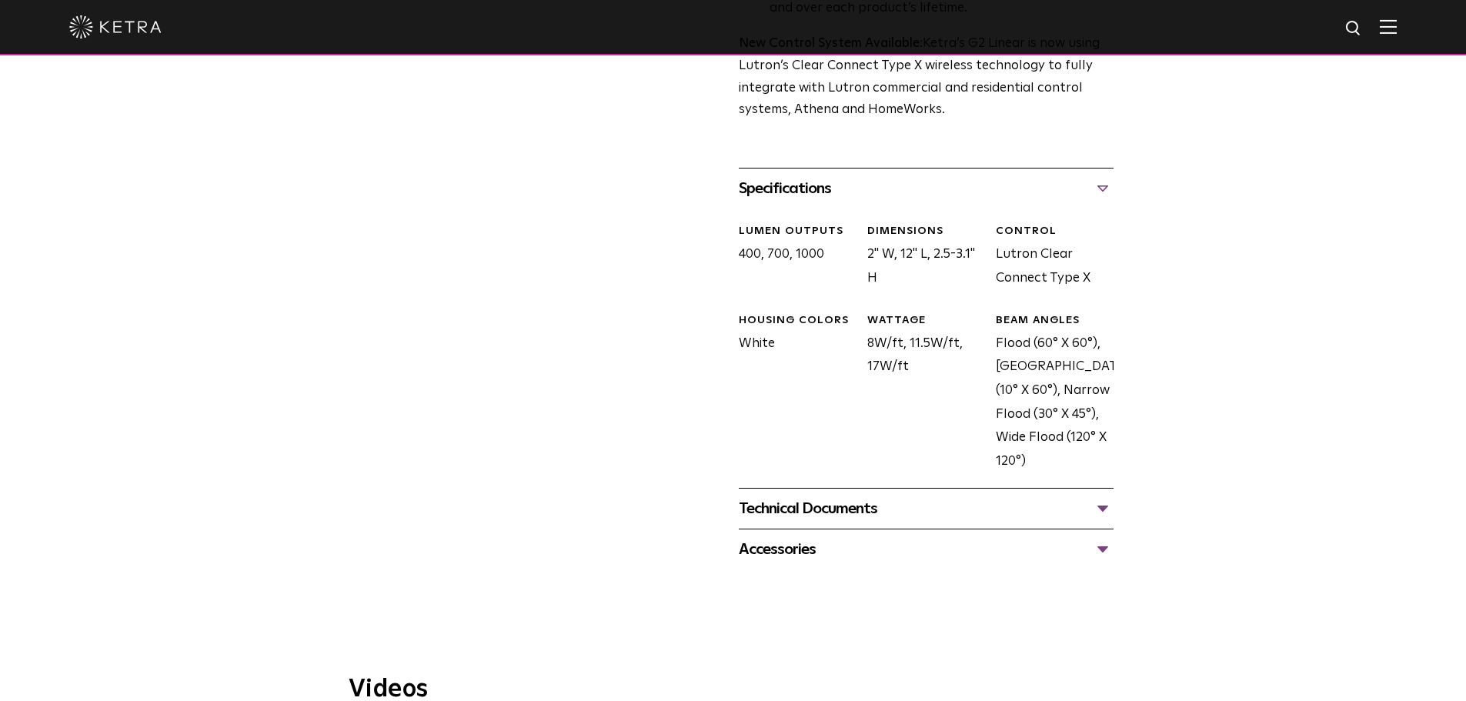
click at [941, 509] on div "Technical Documents" at bounding box center [926, 508] width 375 height 25
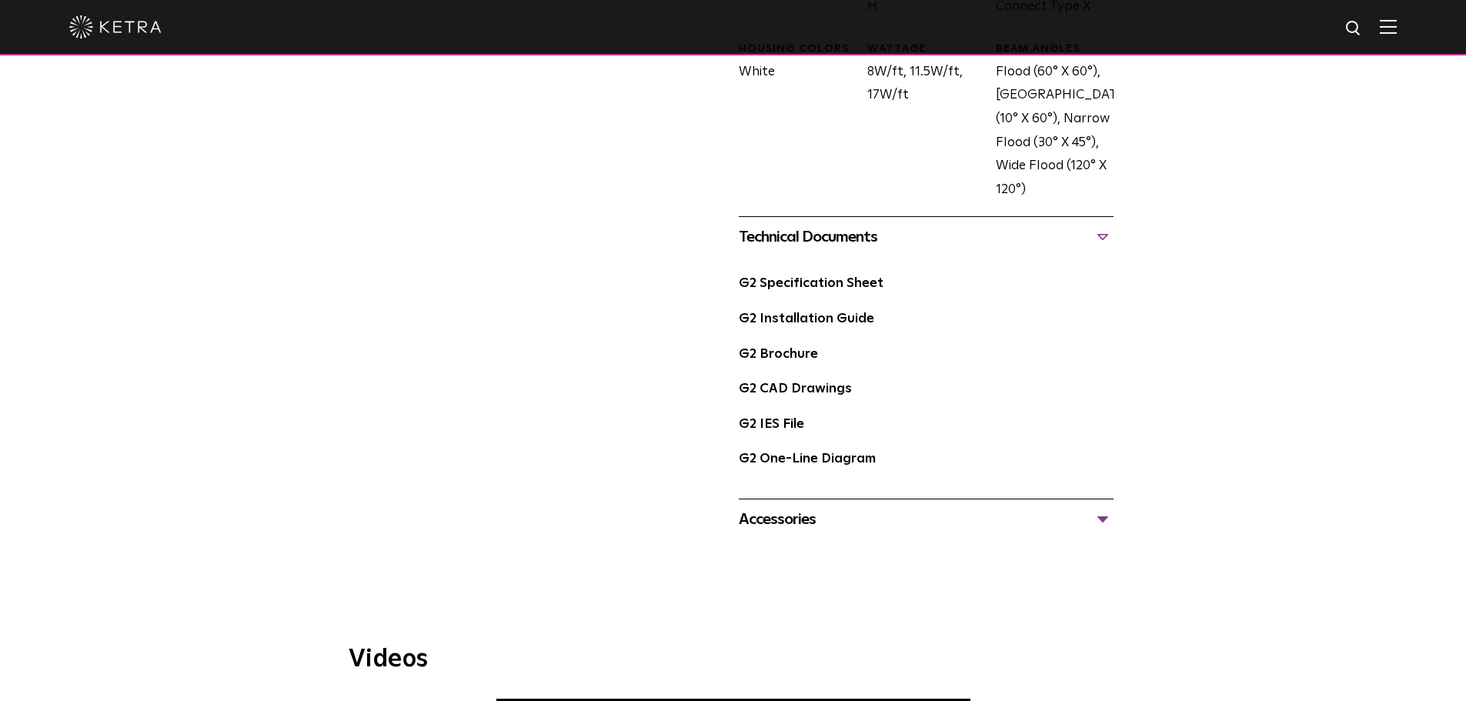
scroll to position [1077, 0]
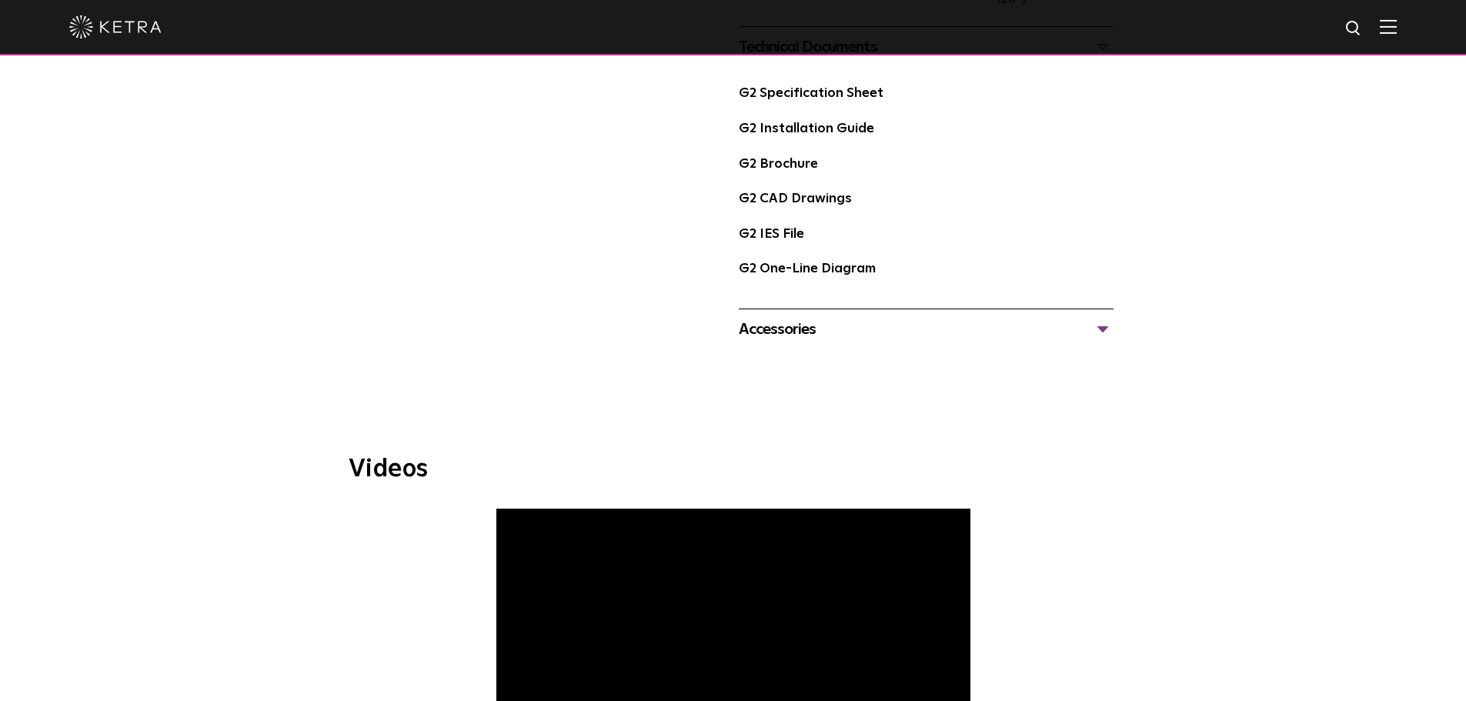
click at [906, 333] on div "Accessories" at bounding box center [926, 329] width 375 height 25
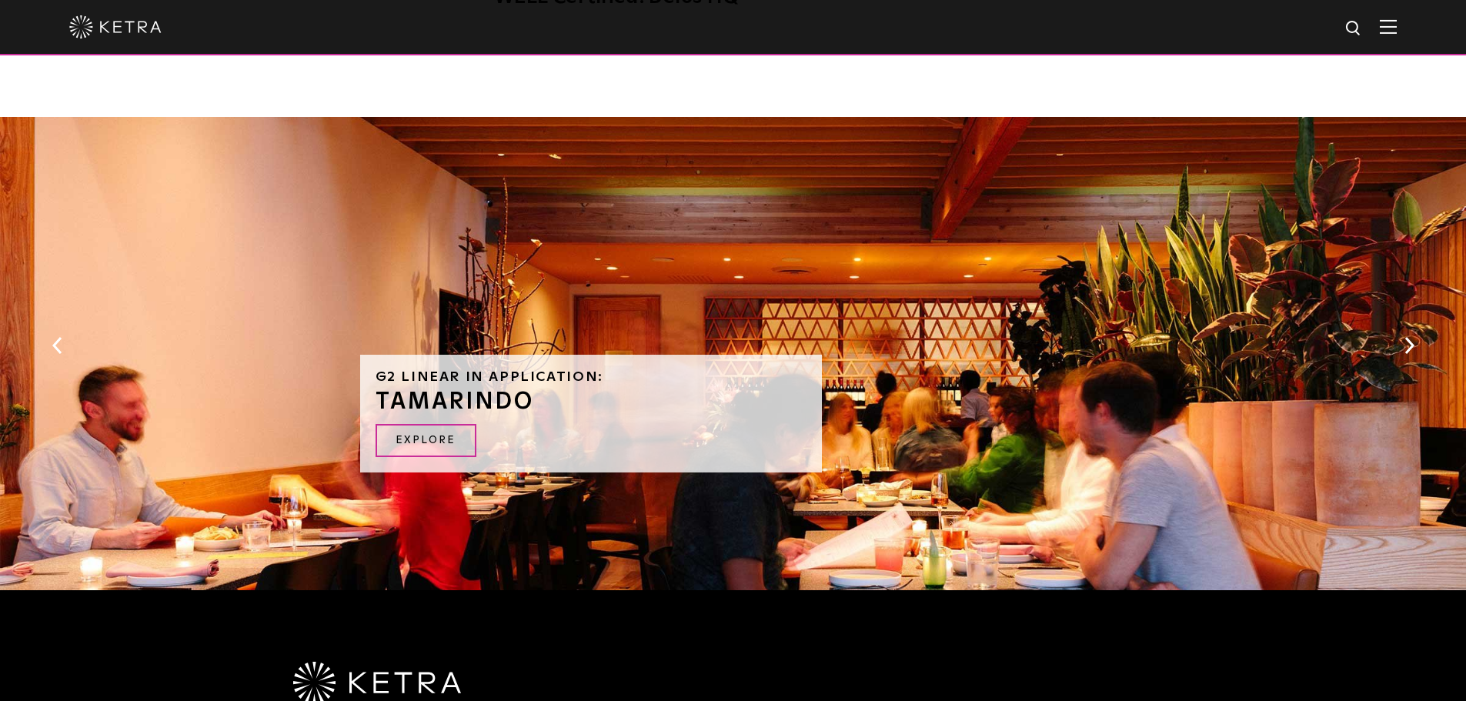
scroll to position [2308, 0]
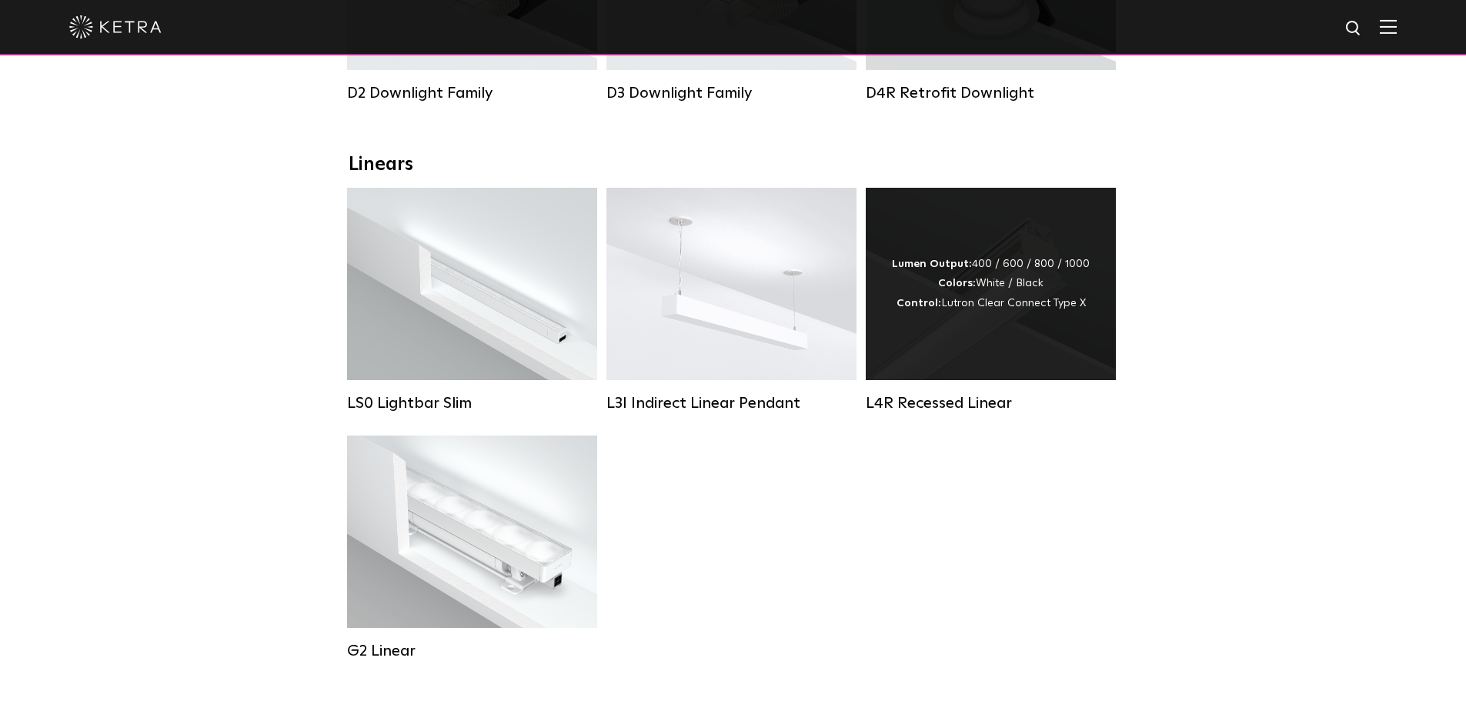
click at [949, 329] on div "Lumen Output: 400 / 600 / 800 / 1000 Colors: White / Black Control: Lutron Clea…" at bounding box center [991, 284] width 250 height 192
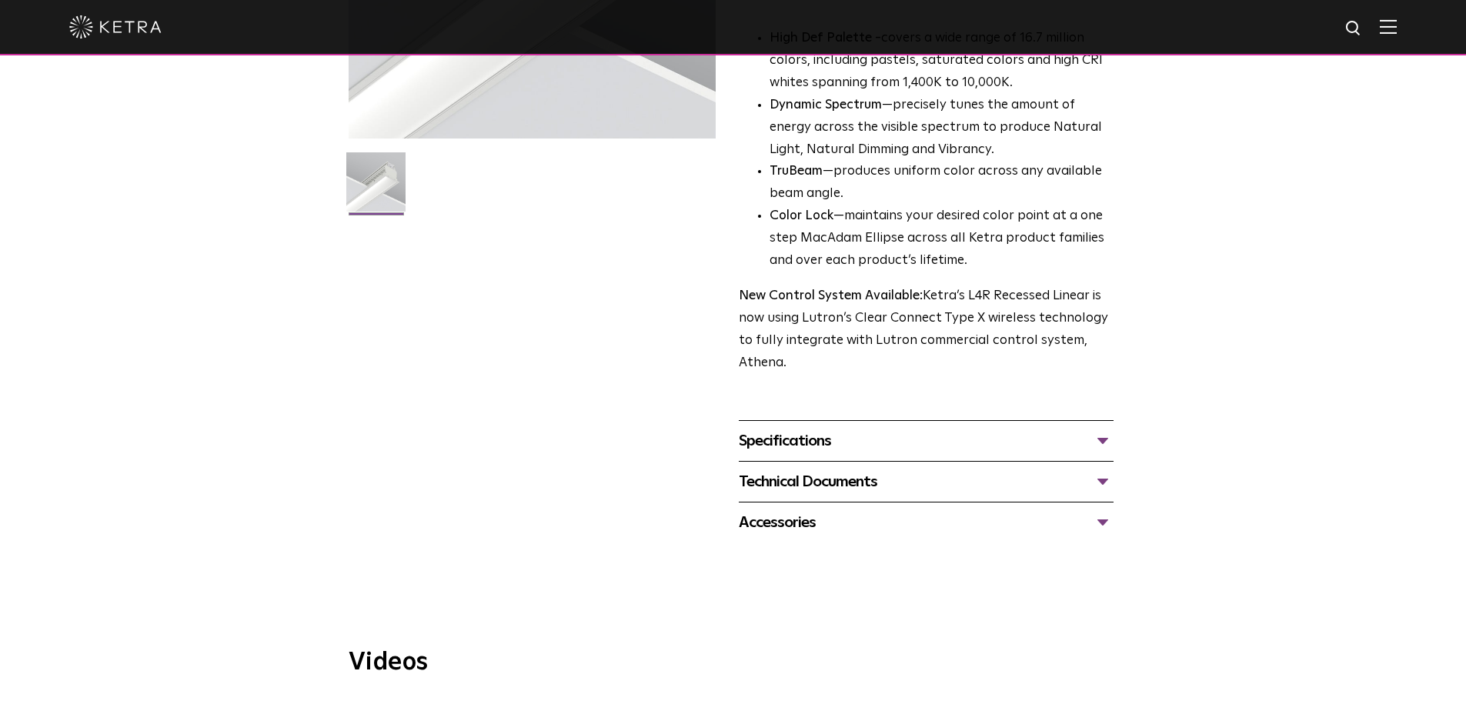
scroll to position [616, 0]
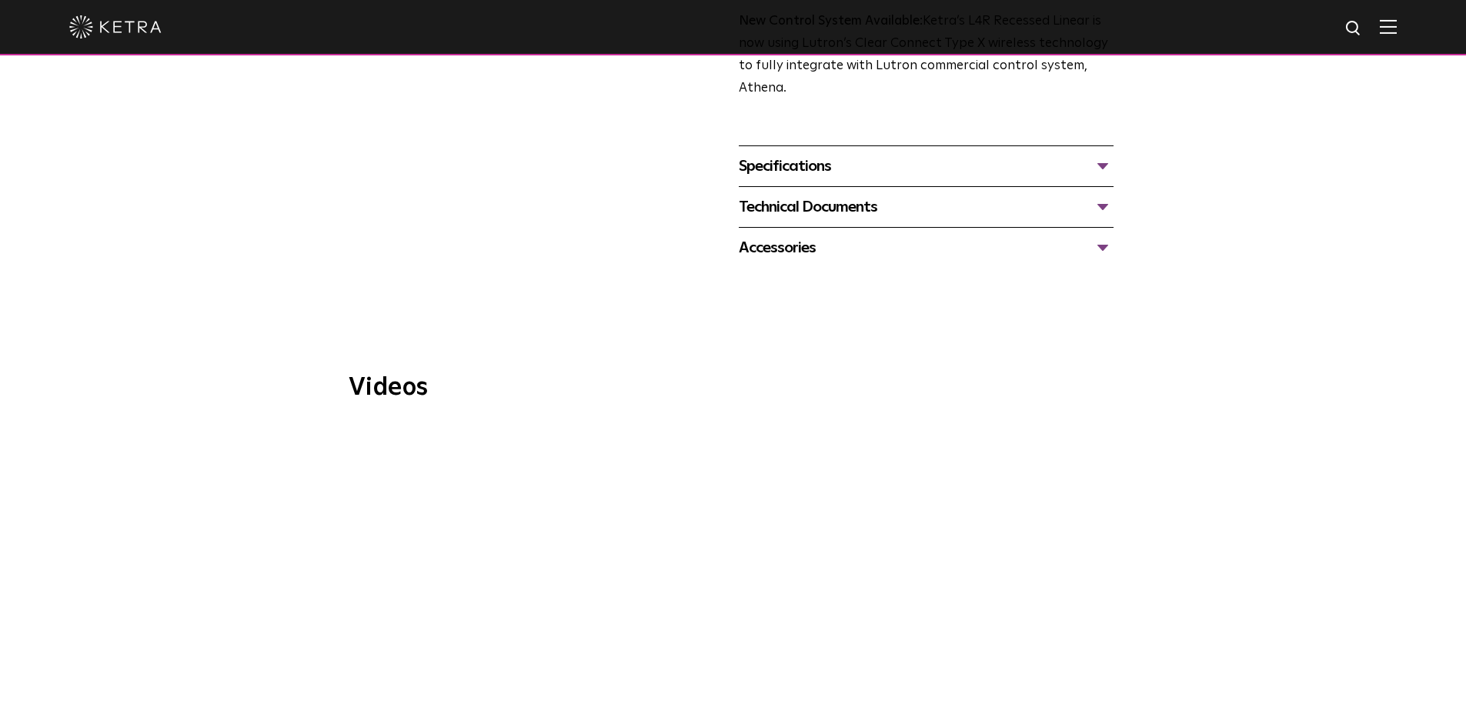
click at [934, 163] on div "Specifications" at bounding box center [926, 166] width 375 height 25
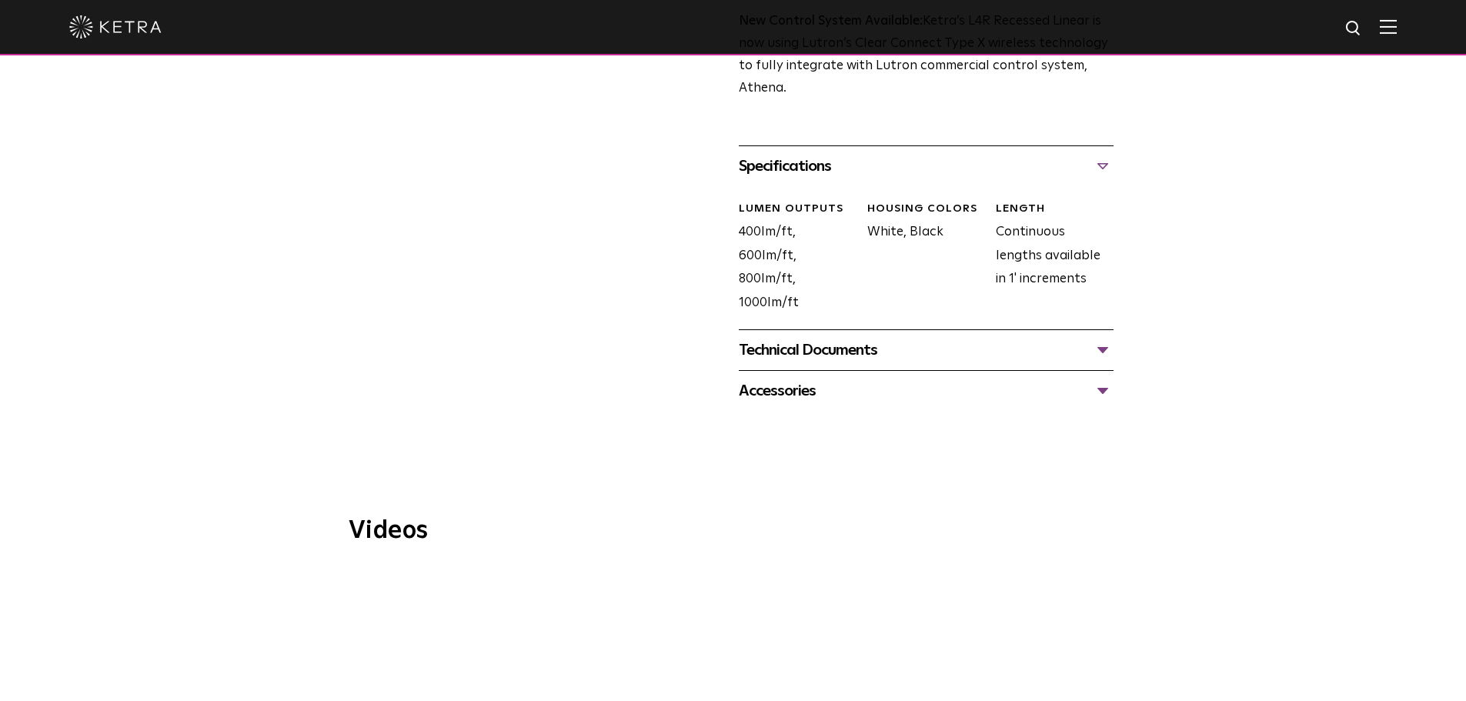
click at [933, 337] on div "Technical Documents L4R Specification Sheet L4R Installation Guide L4R Recessed…" at bounding box center [926, 349] width 375 height 41
click at [931, 350] on div "Technical Documents" at bounding box center [926, 350] width 375 height 25
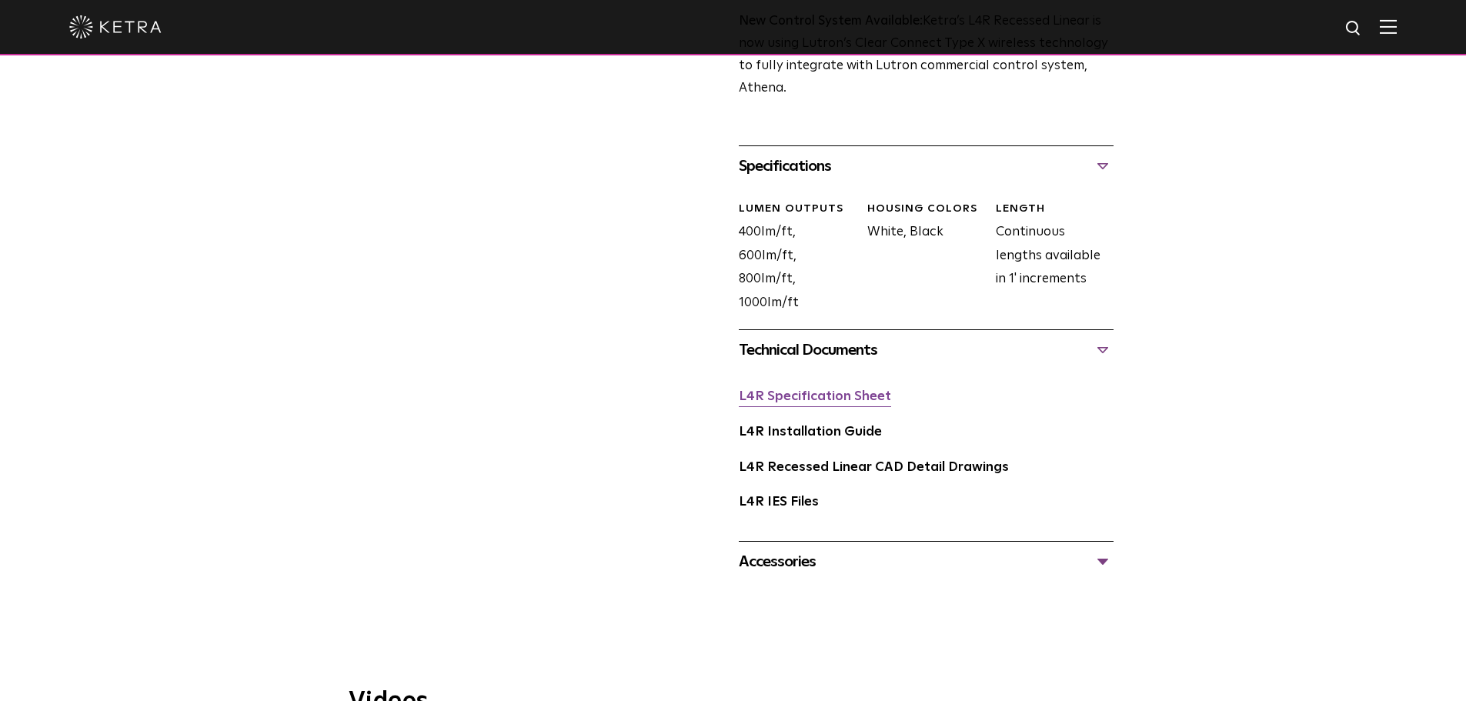
click at [838, 396] on link "L4R Specification Sheet" at bounding box center [815, 396] width 152 height 13
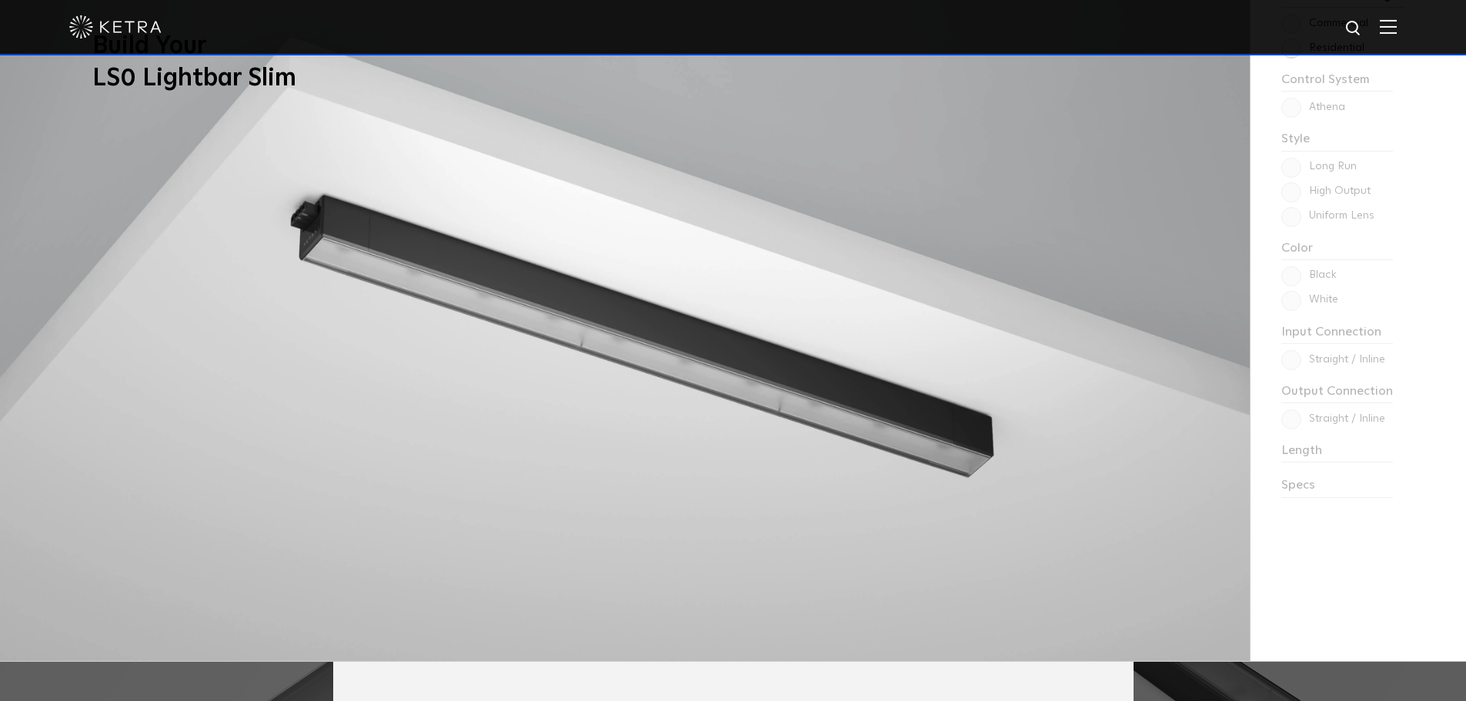
scroll to position [1462, 0]
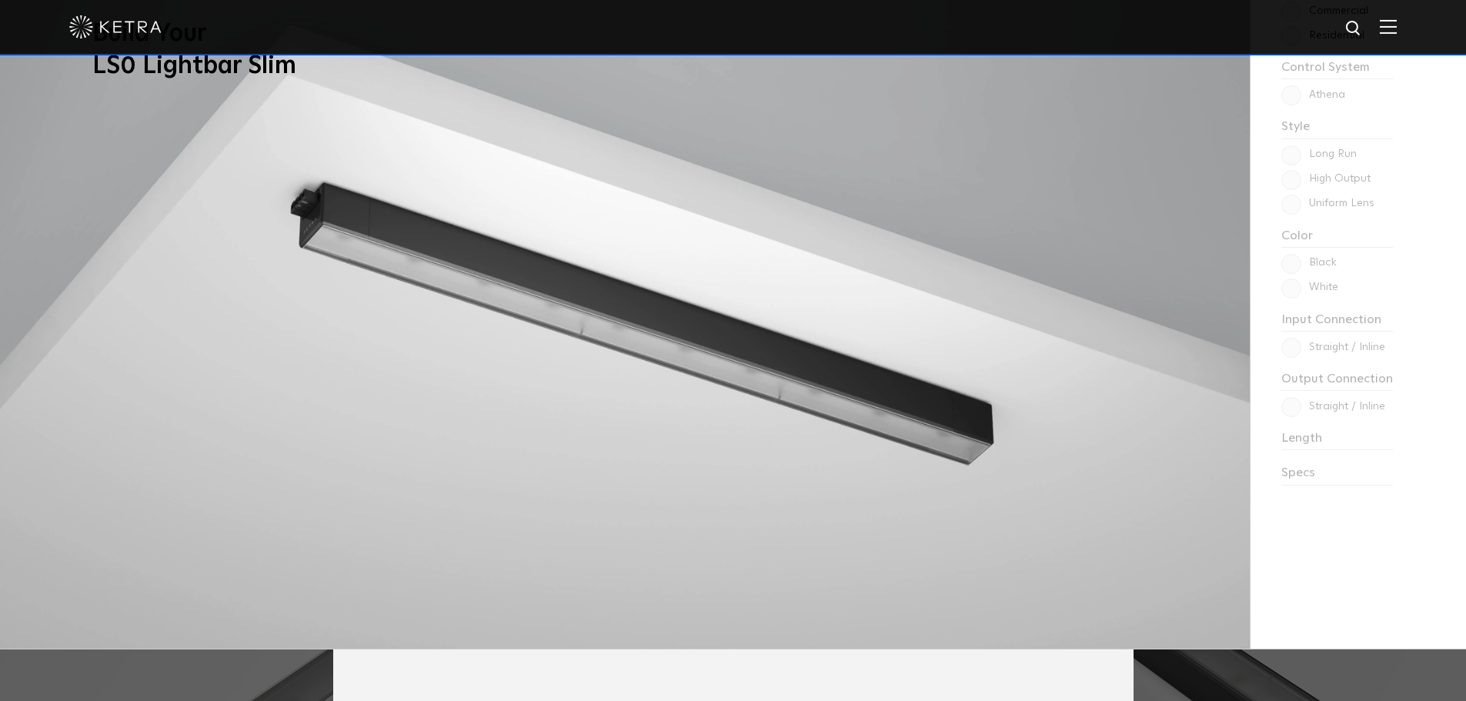
click at [1331, 158] on div "Choose one to begin: Commercial Residential Control System Athena HomeWorks Sty…" at bounding box center [1357, 296] width 215 height 703
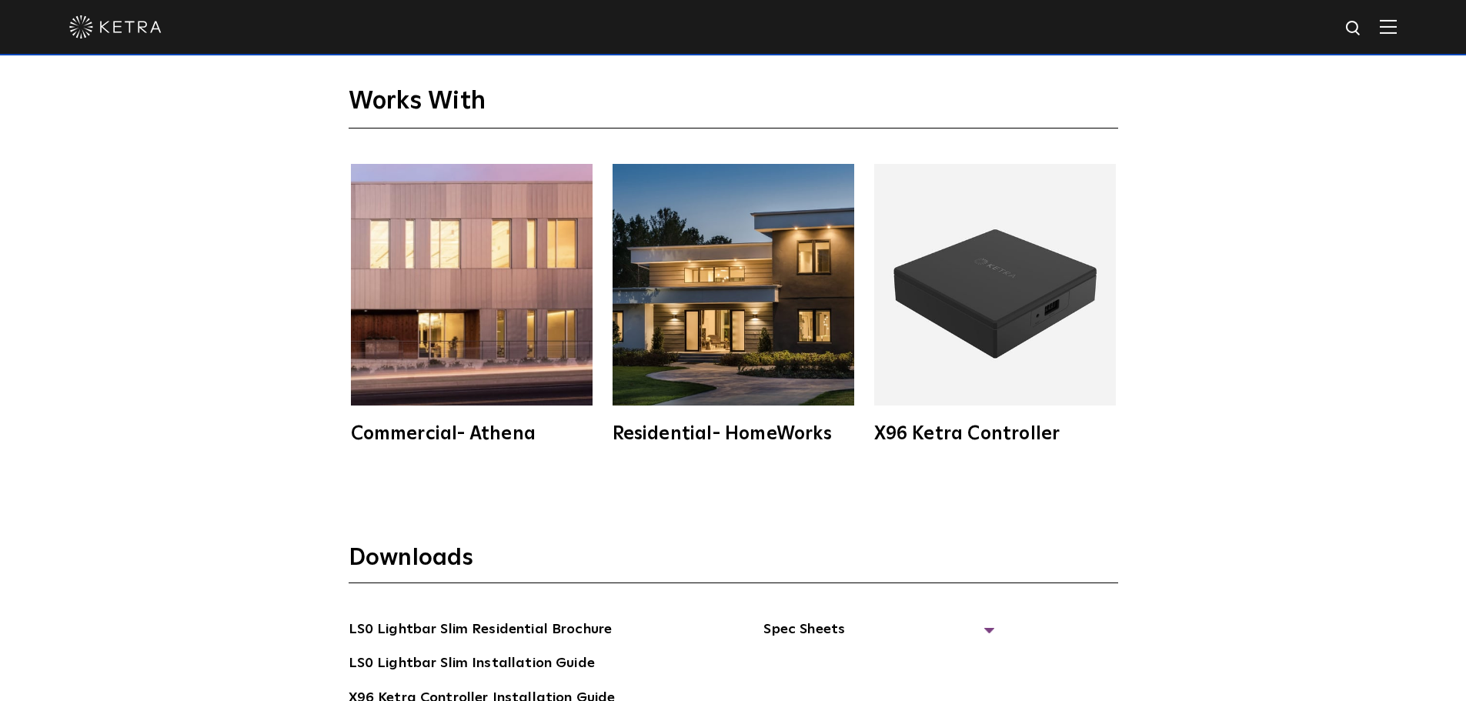
scroll to position [2847, 0]
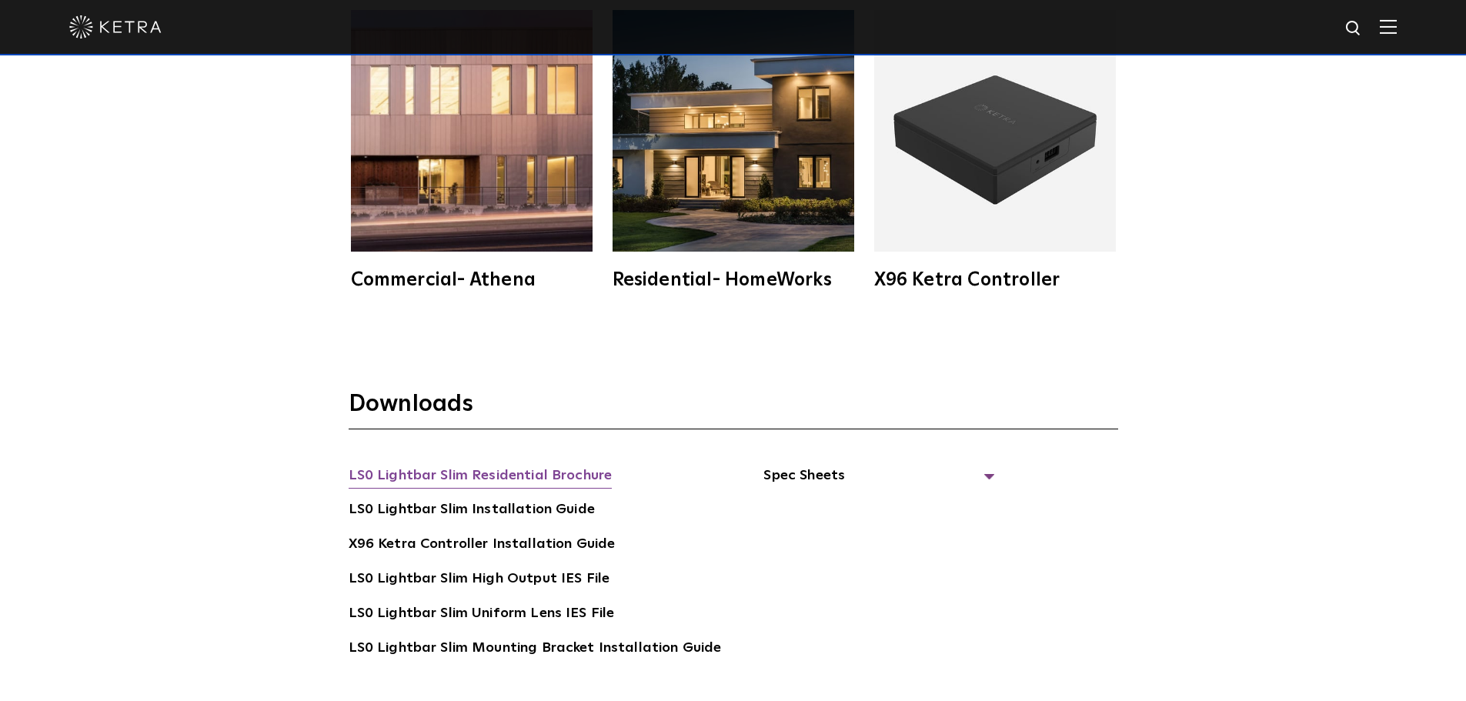
click at [533, 469] on link "LS0 Lightbar Slim Residential Brochure" at bounding box center [481, 477] width 264 height 25
drag, startPoint x: 960, startPoint y: 278, endPoint x: 993, endPoint y: 168, distance: 114.9
click at [960, 276] on div "X96 Ketra Controller" at bounding box center [995, 280] width 242 height 18
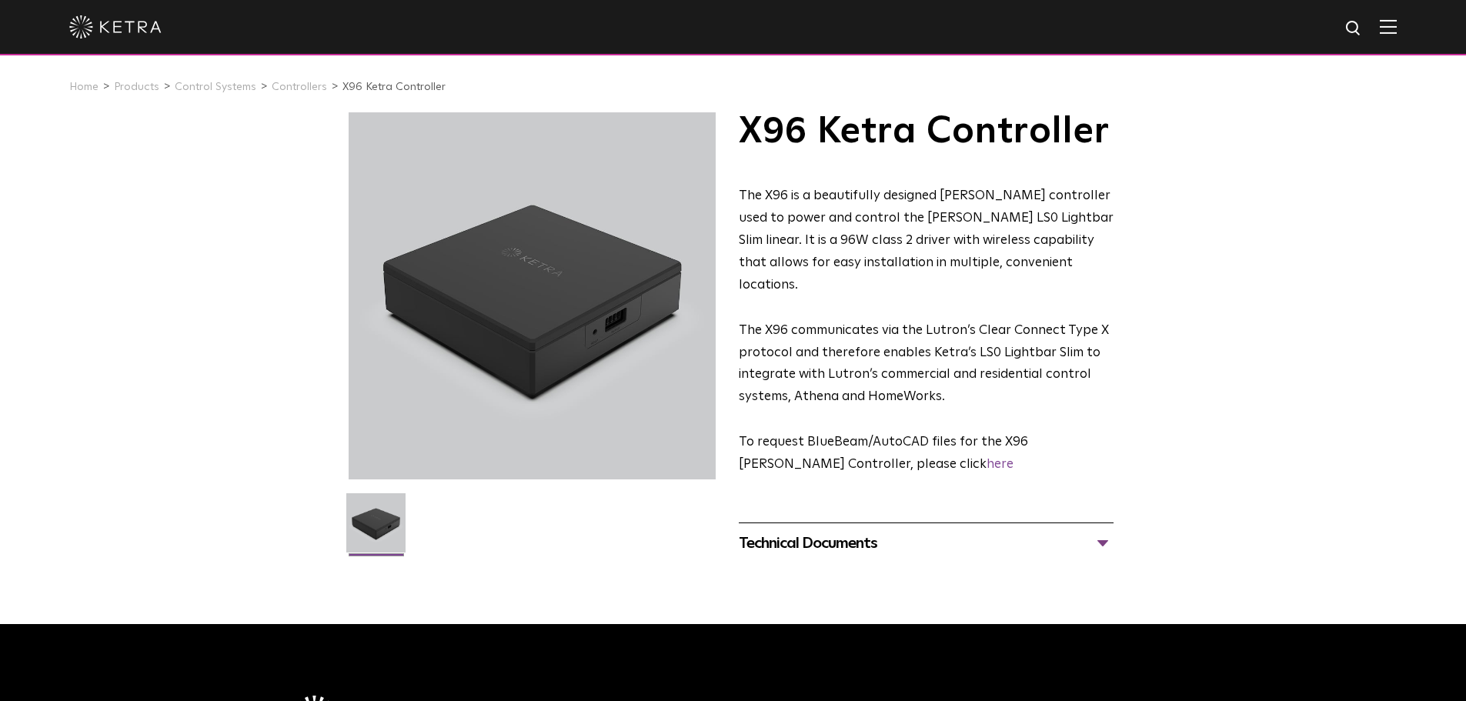
click at [849, 531] on div "Technical Documents" at bounding box center [926, 543] width 375 height 25
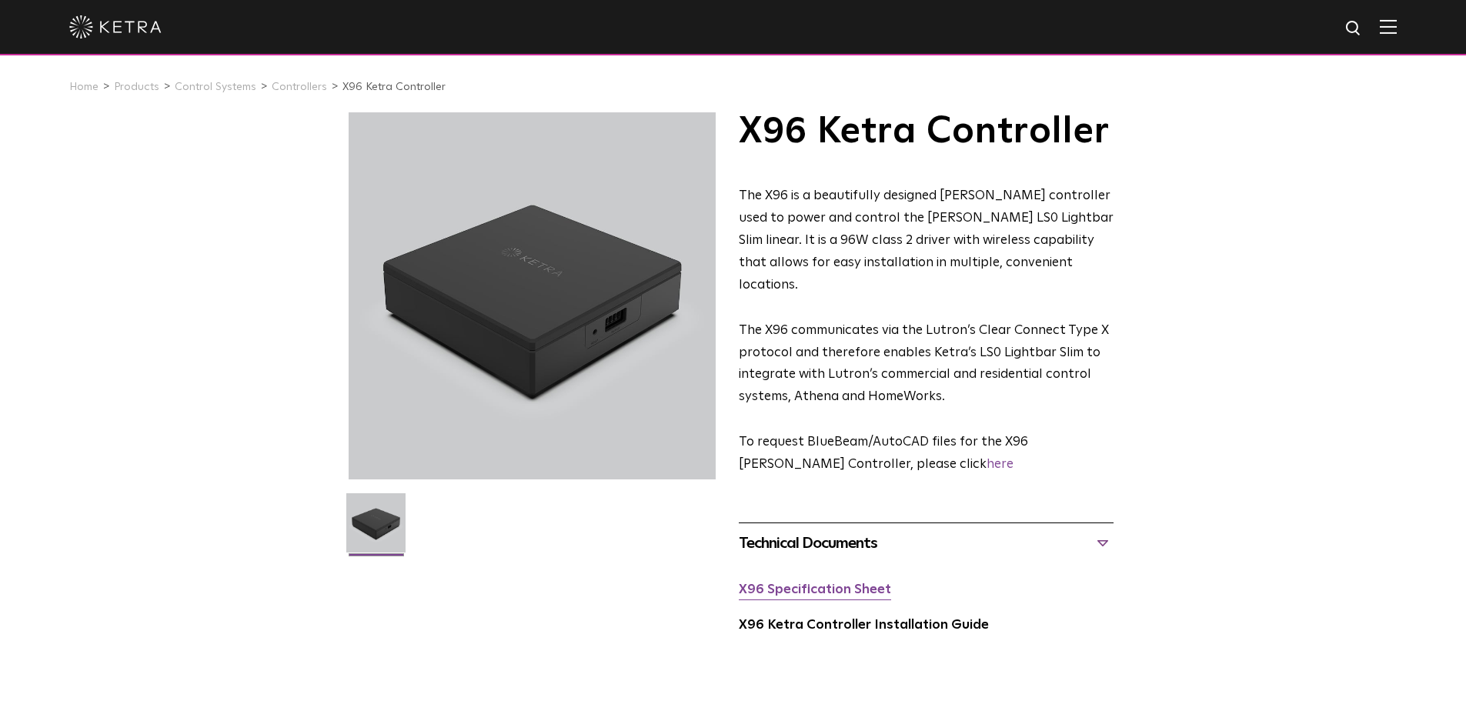
click at [860, 583] on link "X96 Specification Sheet" at bounding box center [815, 589] width 152 height 13
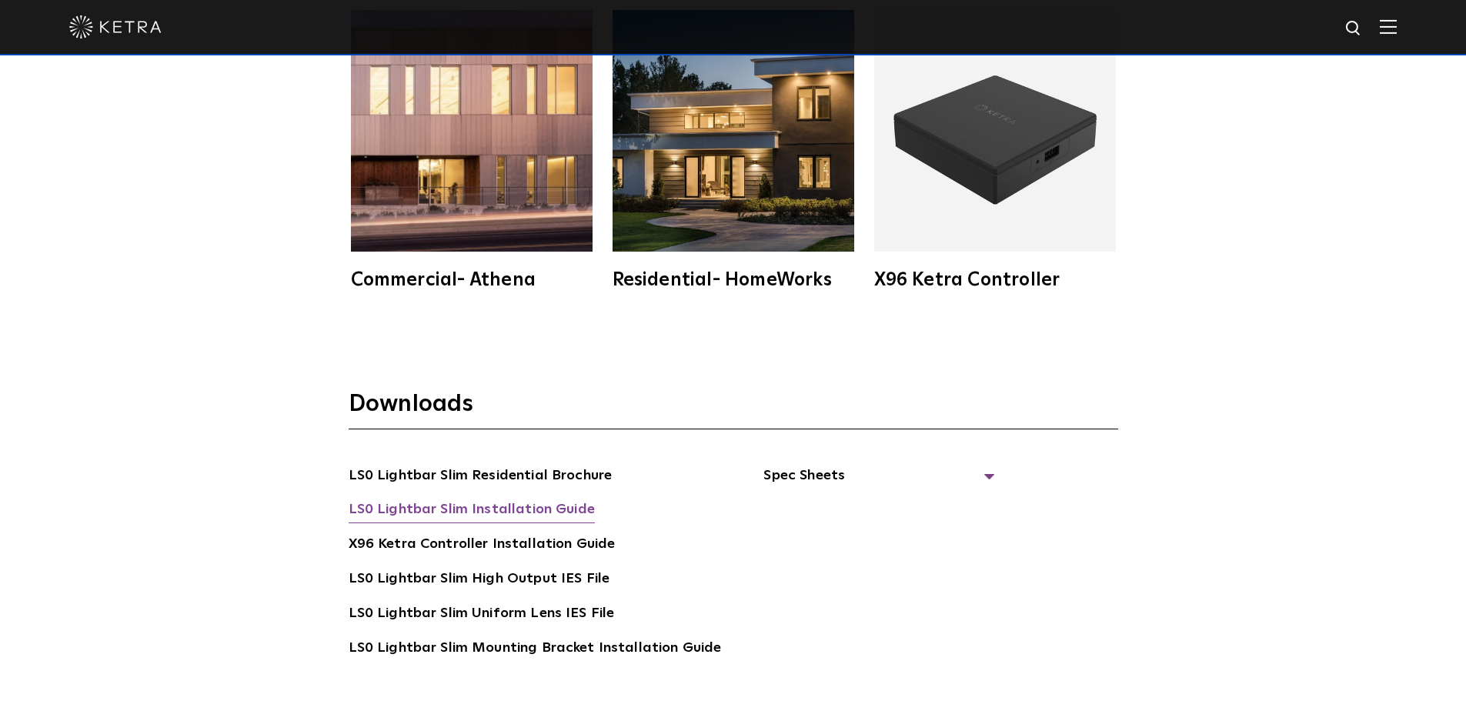
click at [514, 506] on link "LS0 Lightbar Slim Installation Guide" at bounding box center [472, 511] width 246 height 25
